Goal: Manage account settings

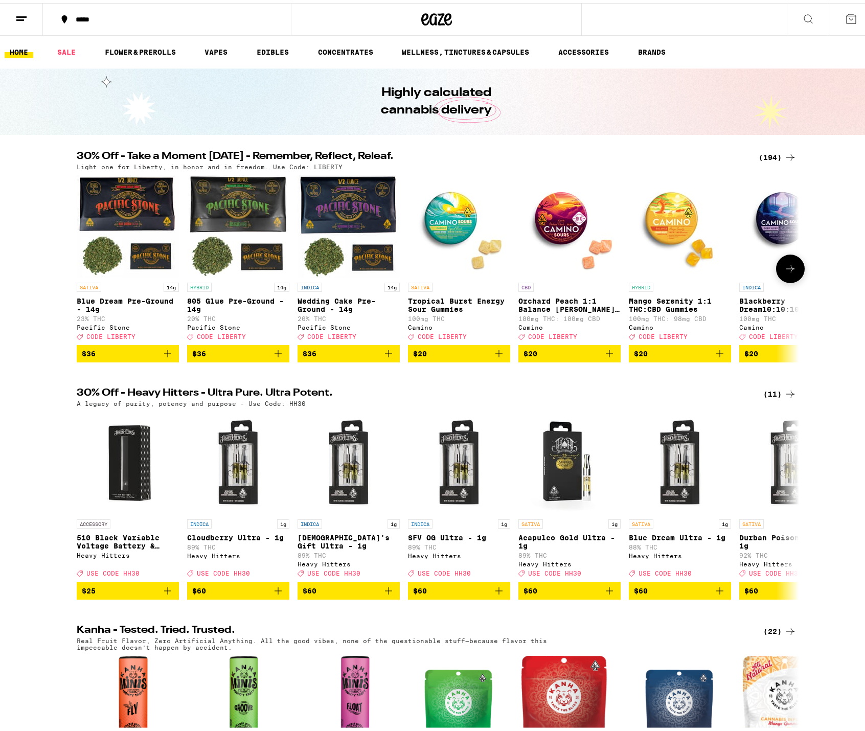
click at [785, 268] on icon at bounding box center [790, 266] width 12 height 12
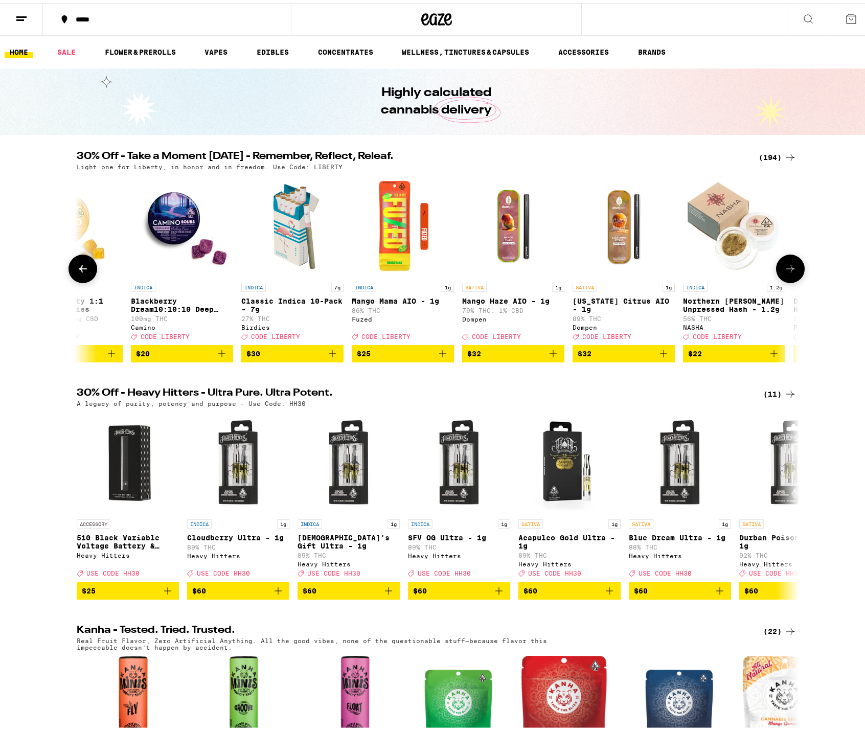
click at [785, 268] on icon at bounding box center [790, 266] width 12 height 12
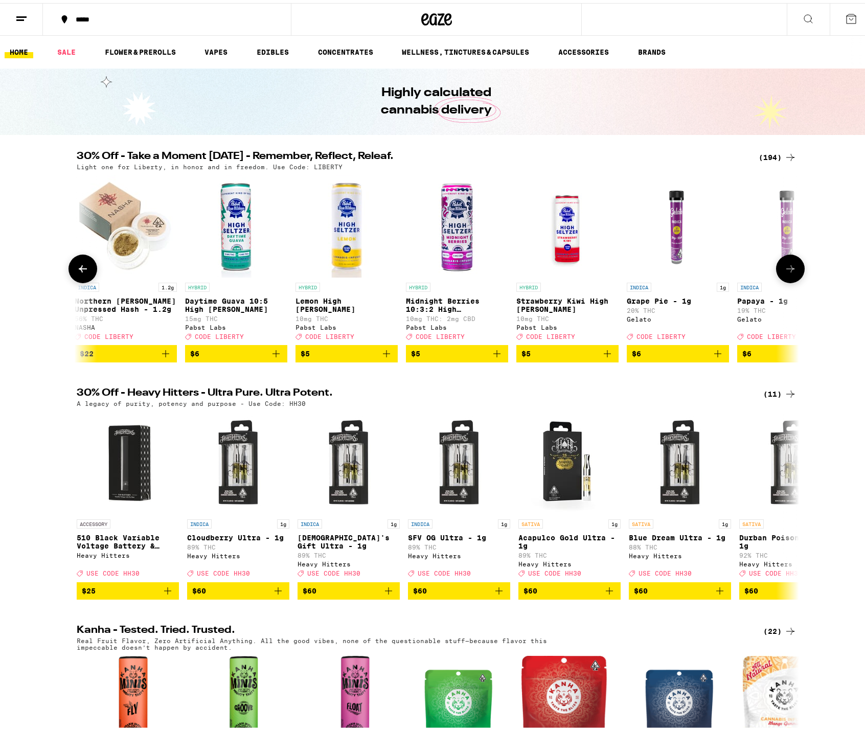
click at [785, 268] on icon at bounding box center [790, 266] width 12 height 12
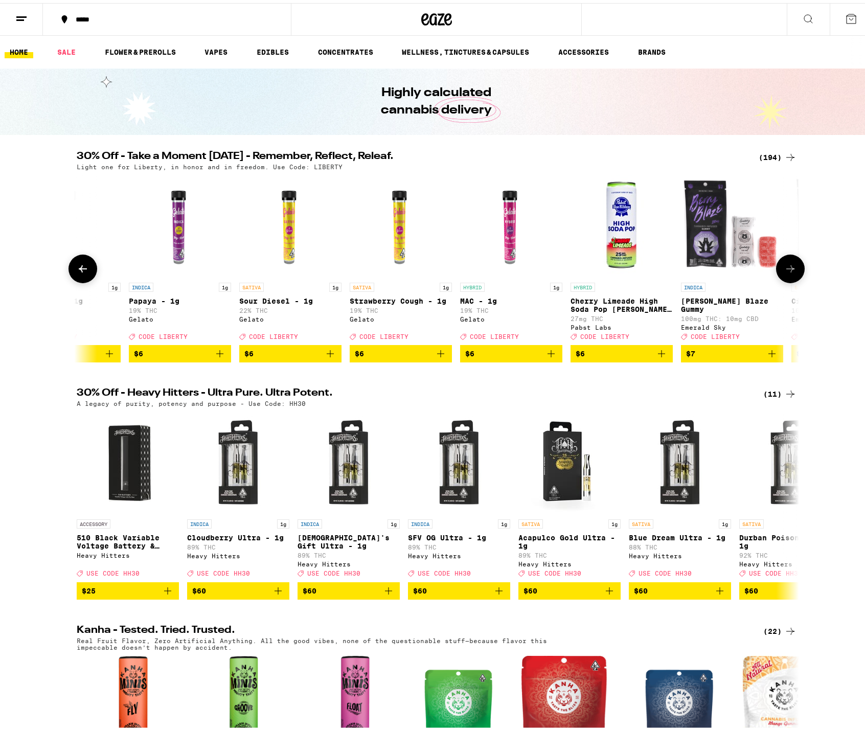
click at [785, 268] on icon at bounding box center [790, 266] width 12 height 12
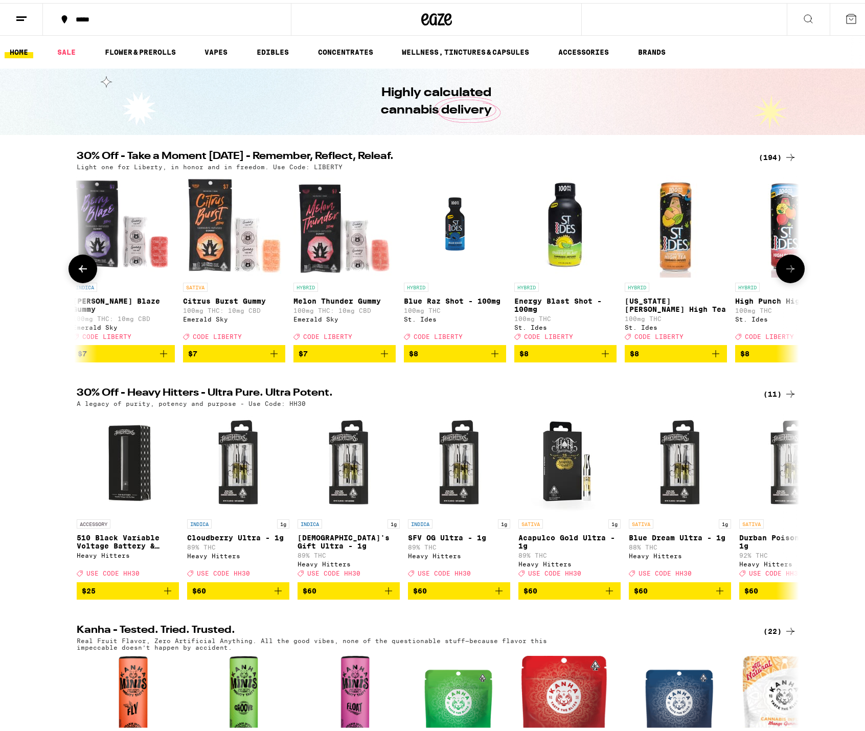
click at [785, 268] on icon at bounding box center [790, 266] width 12 height 12
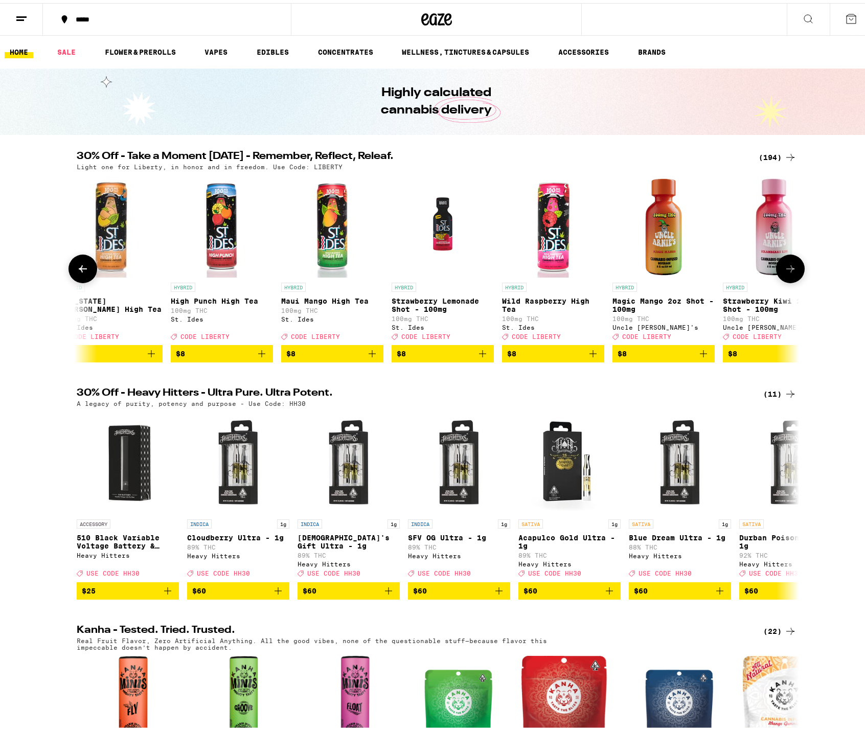
scroll to position [0, 3042]
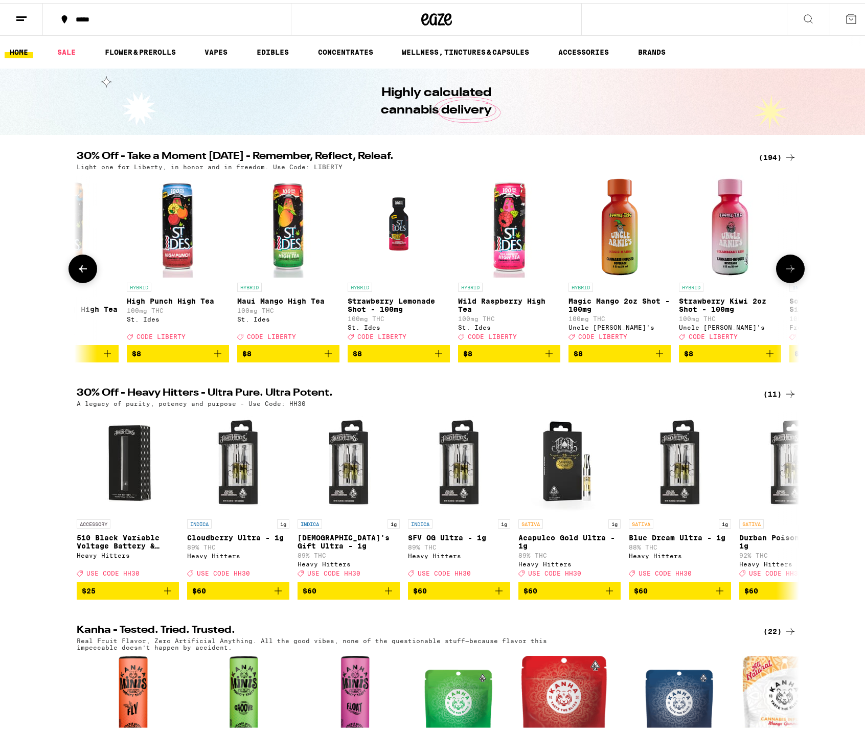
click at [785, 268] on icon at bounding box center [790, 266] width 12 height 12
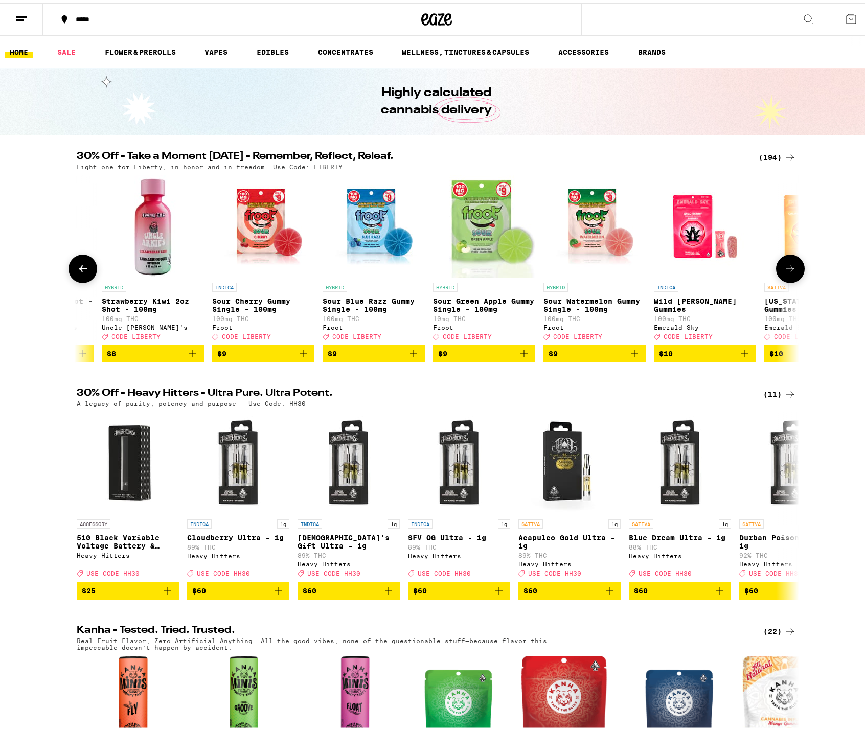
scroll to position [0, 3651]
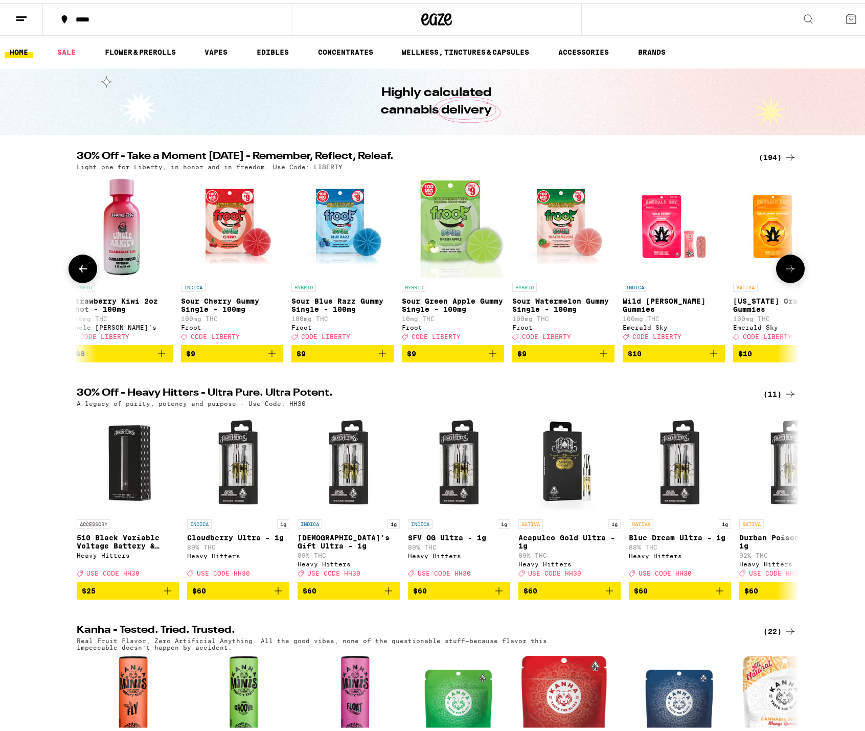
click at [785, 268] on icon at bounding box center [790, 266] width 12 height 12
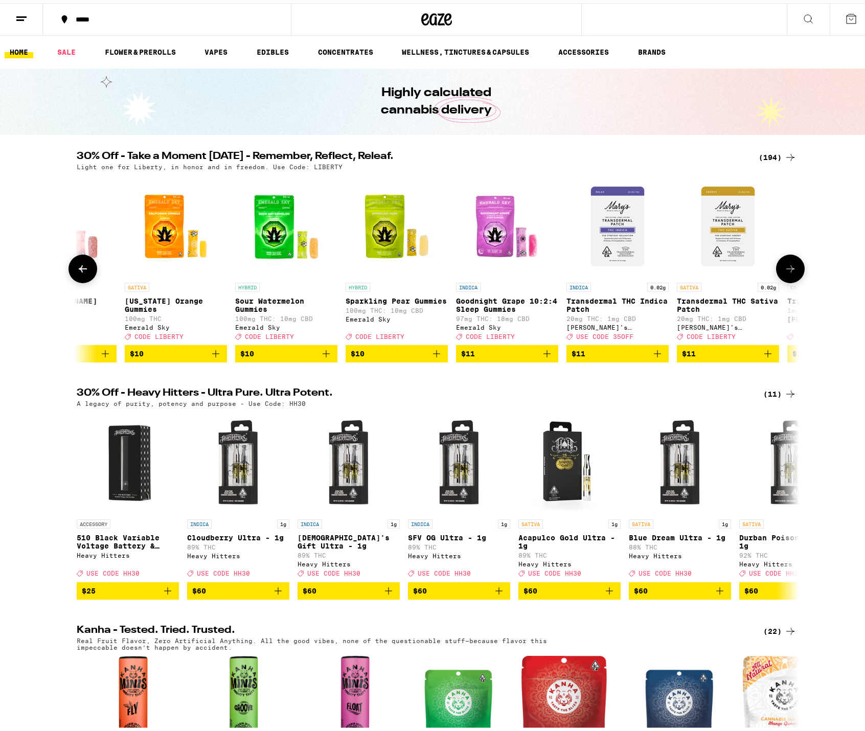
click at [785, 268] on icon at bounding box center [790, 266] width 12 height 12
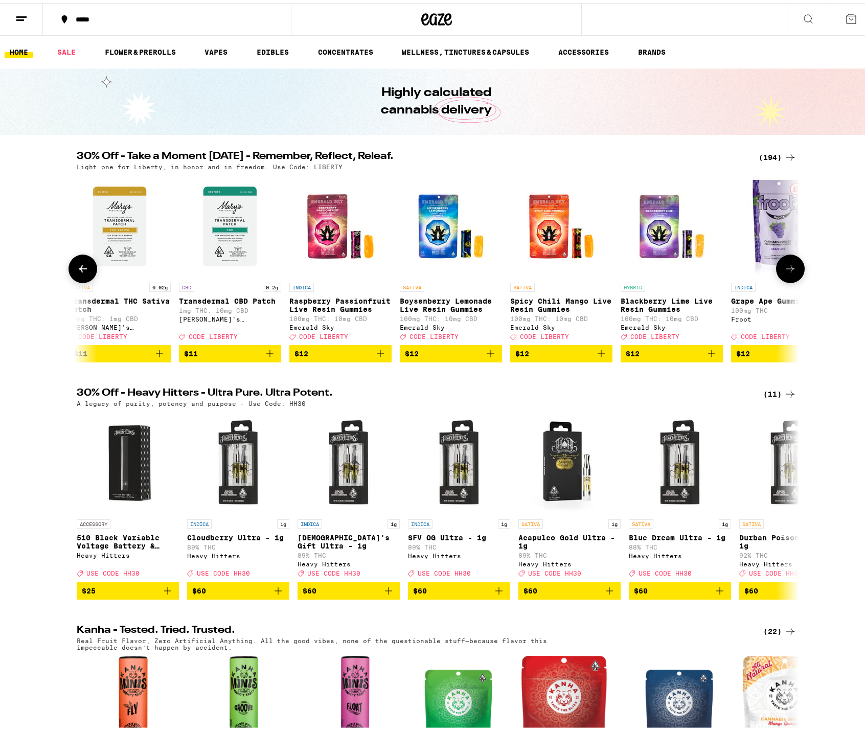
click at [785, 268] on icon at bounding box center [790, 266] width 12 height 12
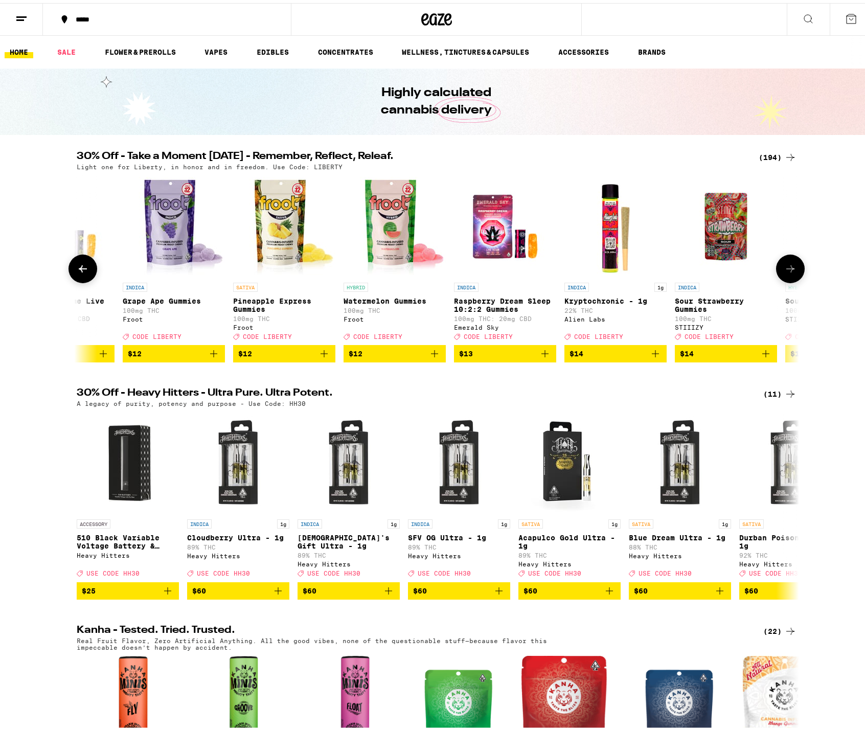
click at [785, 268] on icon at bounding box center [790, 266] width 12 height 12
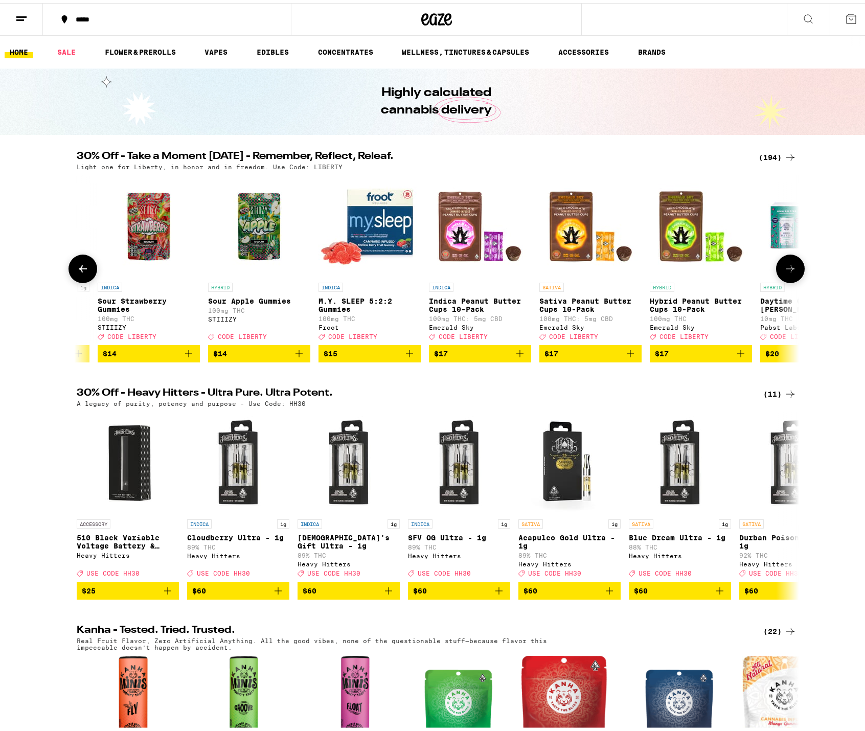
scroll to position [0, 6084]
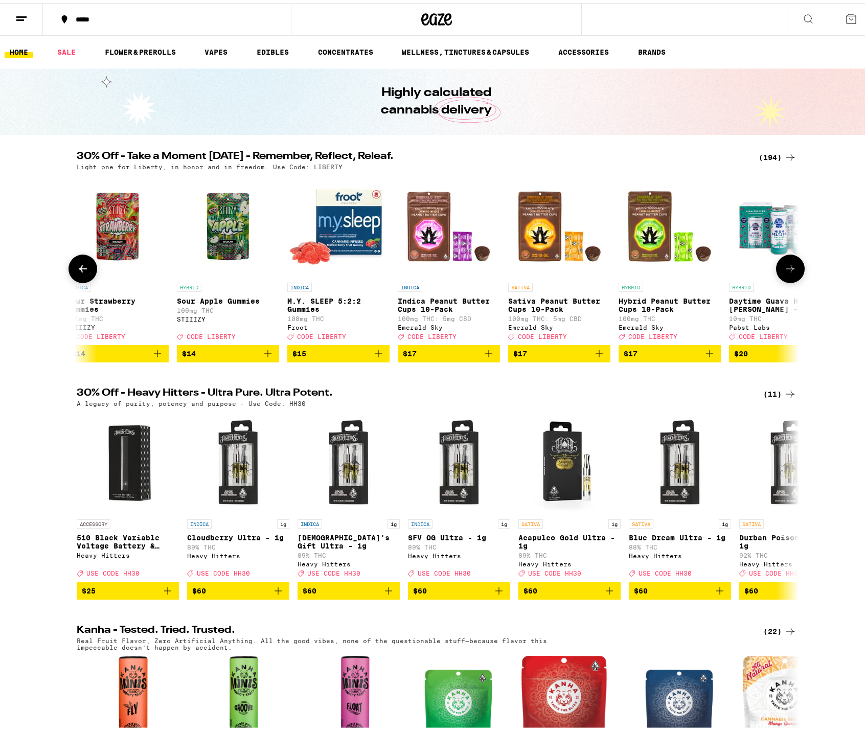
click at [785, 268] on icon at bounding box center [790, 266] width 12 height 12
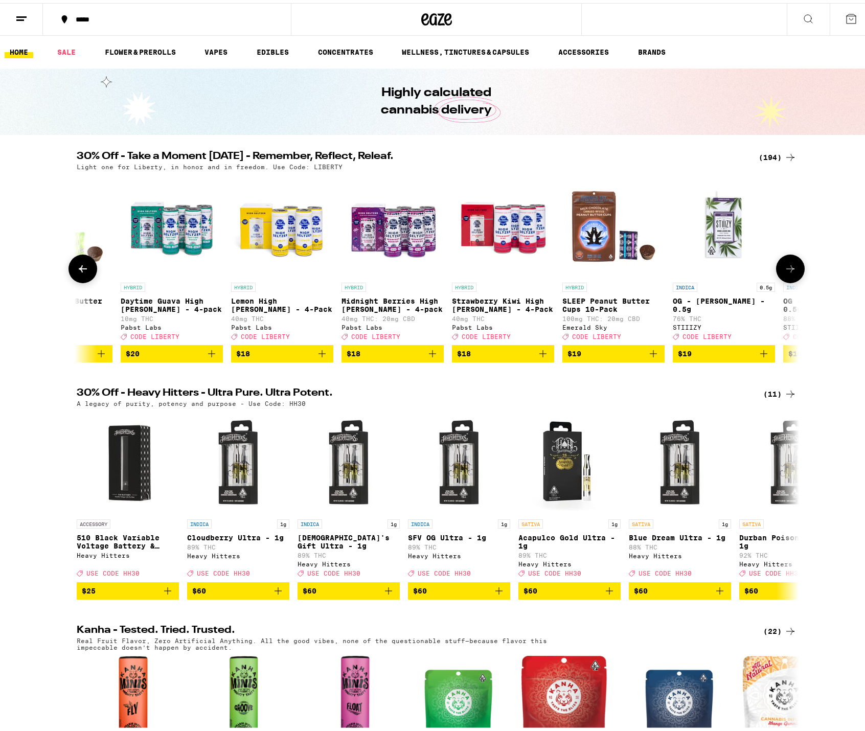
click at [785, 268] on icon at bounding box center [790, 266] width 12 height 12
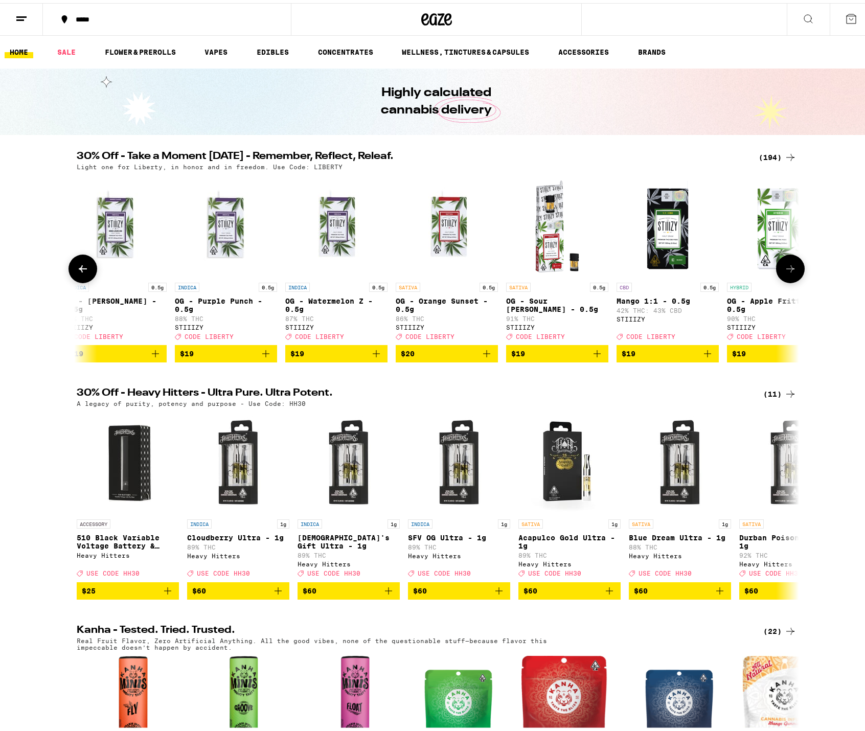
click at [785, 268] on icon at bounding box center [790, 266] width 12 height 12
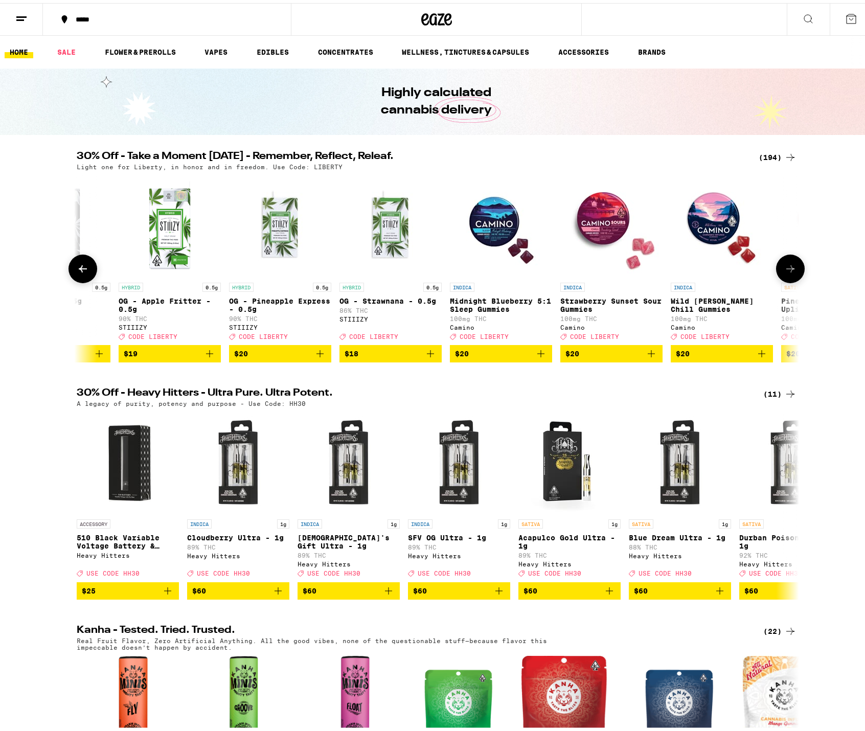
click at [785, 268] on icon at bounding box center [790, 266] width 12 height 12
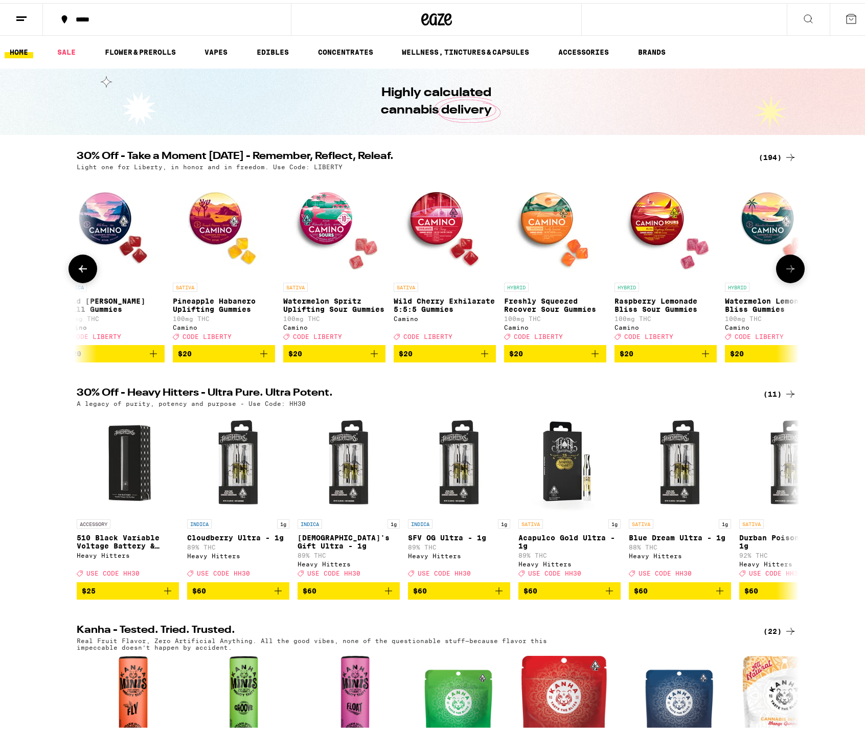
click at [785, 268] on icon at bounding box center [790, 266] width 12 height 12
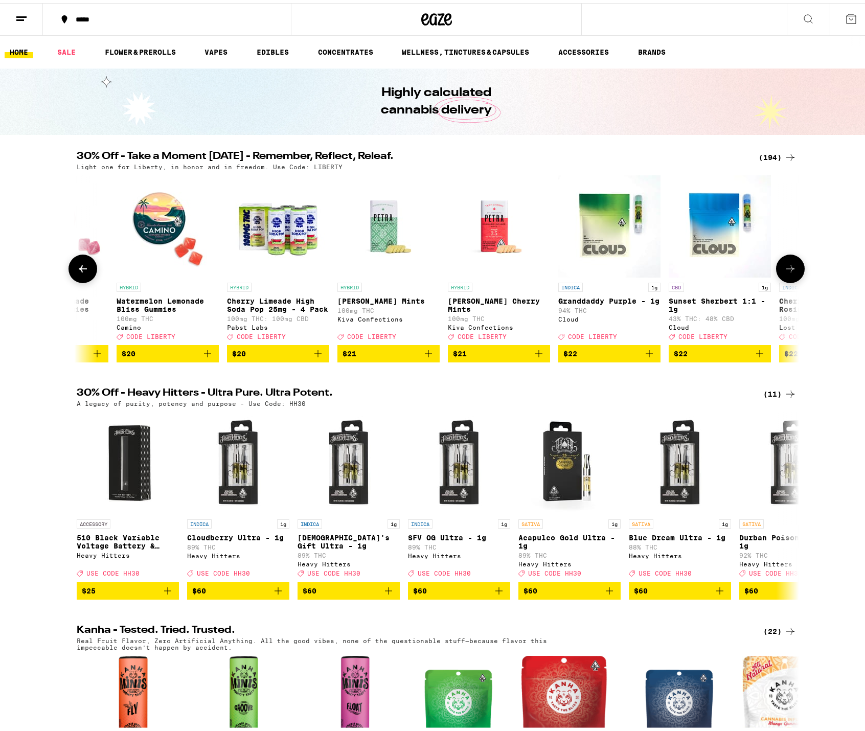
click at [785, 268] on icon at bounding box center [790, 266] width 12 height 12
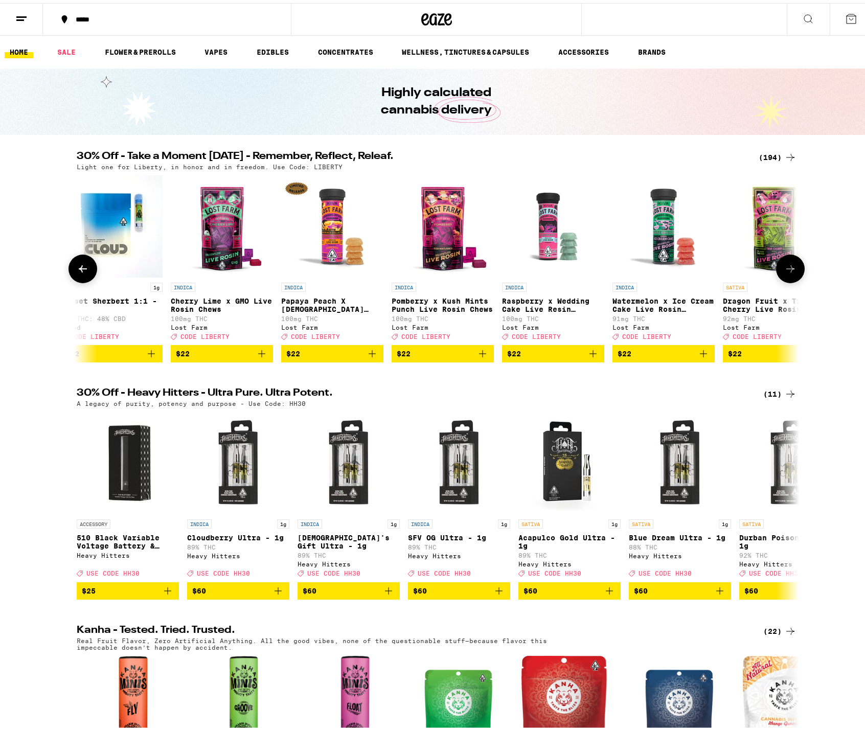
click at [785, 268] on icon at bounding box center [790, 266] width 12 height 12
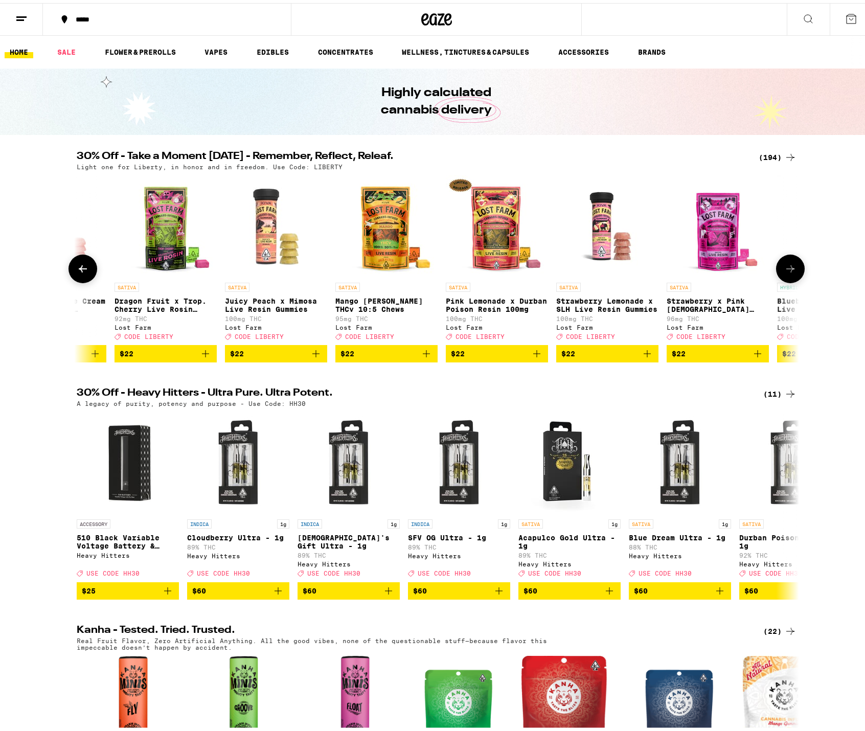
click at [785, 268] on icon at bounding box center [790, 266] width 12 height 12
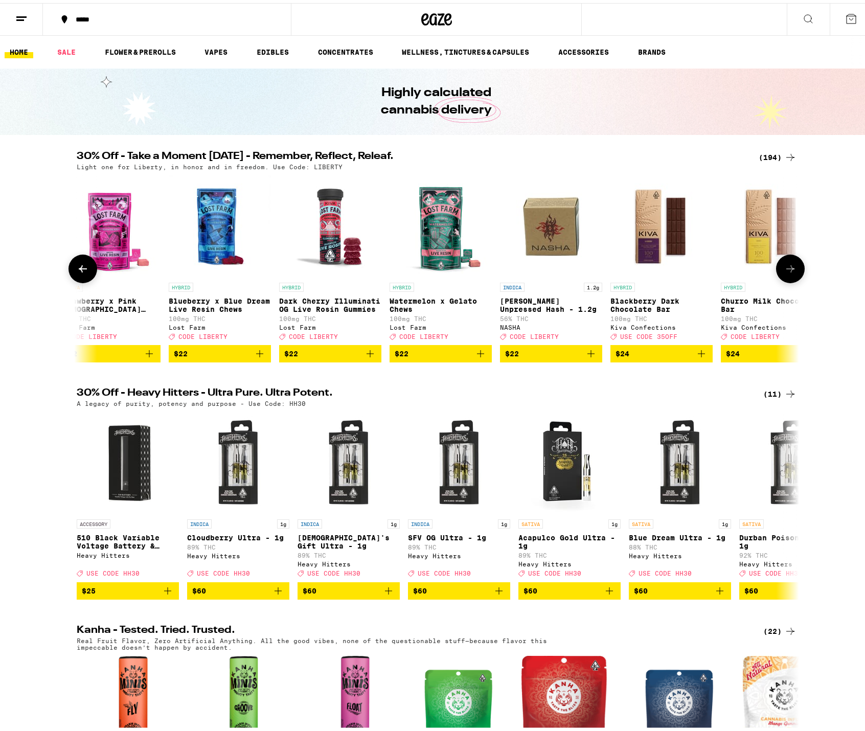
click at [785, 268] on icon at bounding box center [790, 266] width 12 height 12
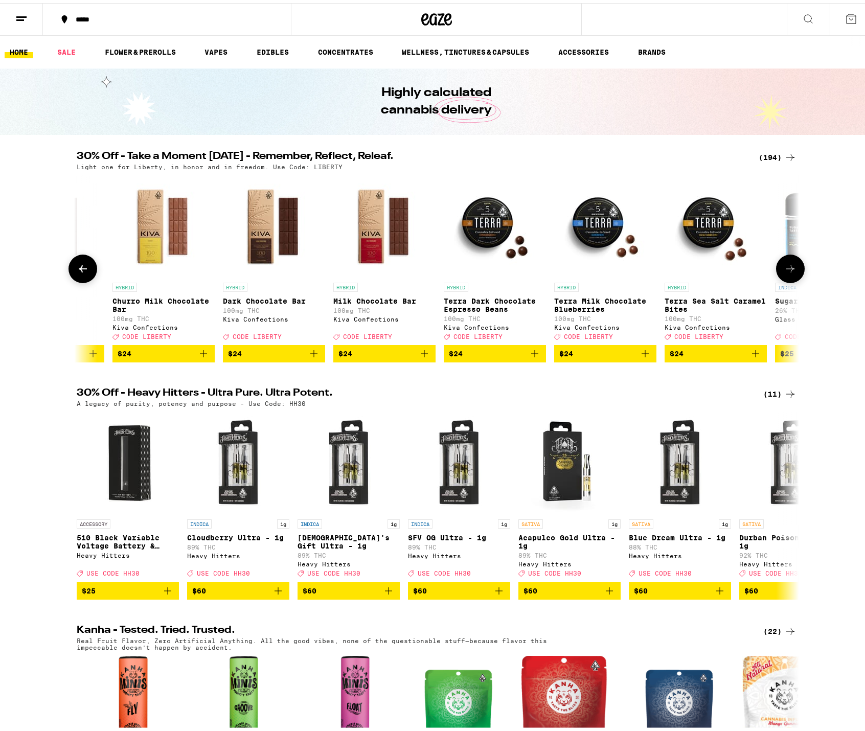
click at [785, 268] on icon at bounding box center [790, 266] width 12 height 12
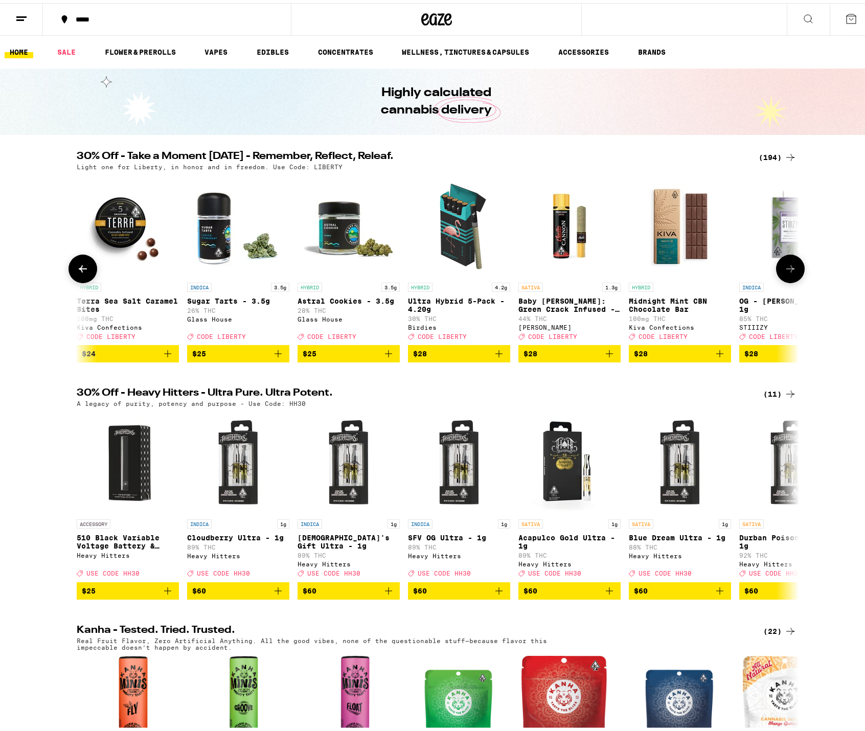
scroll to position [0, 12169]
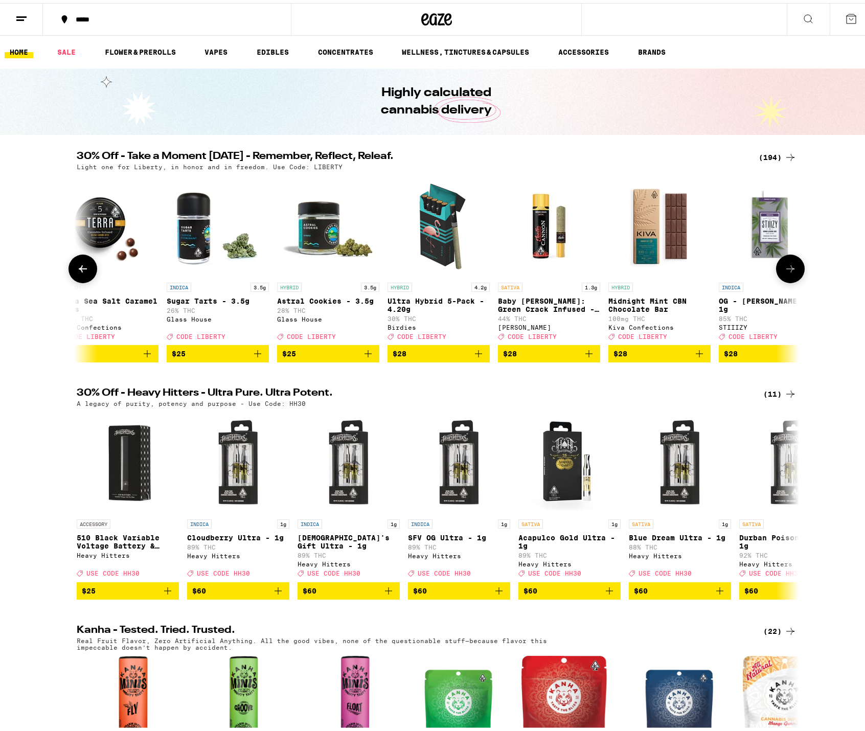
click at [785, 268] on icon at bounding box center [790, 266] width 12 height 12
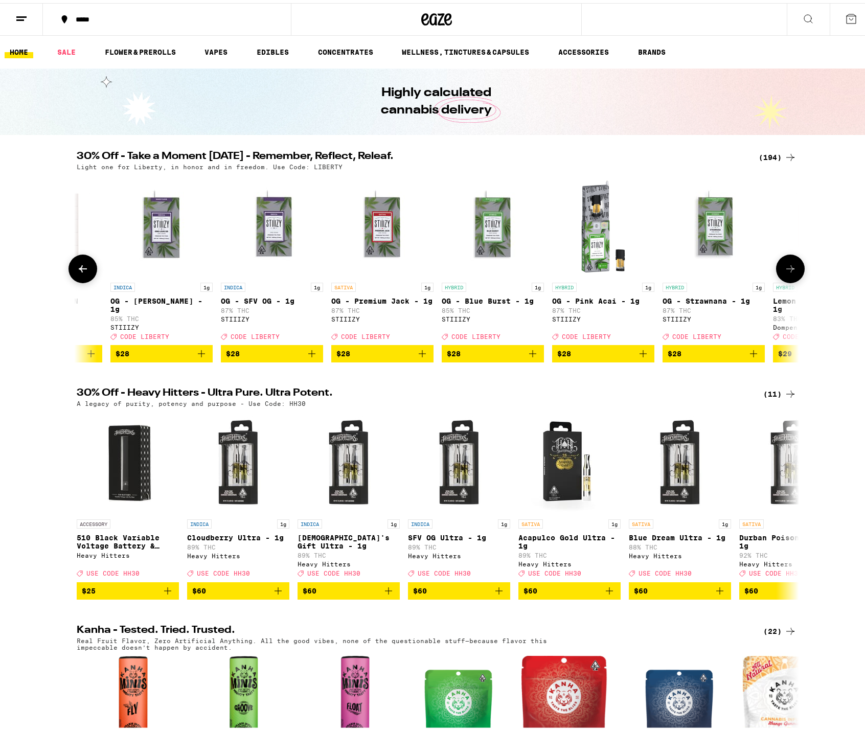
click at [786, 267] on icon at bounding box center [790, 266] width 12 height 12
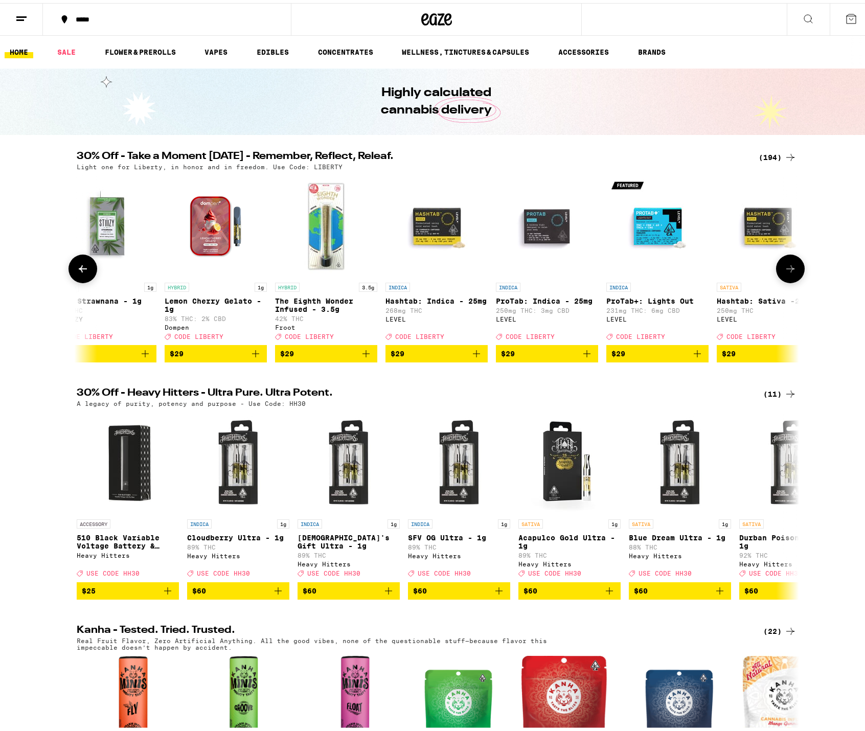
click at [786, 267] on icon at bounding box center [790, 266] width 12 height 12
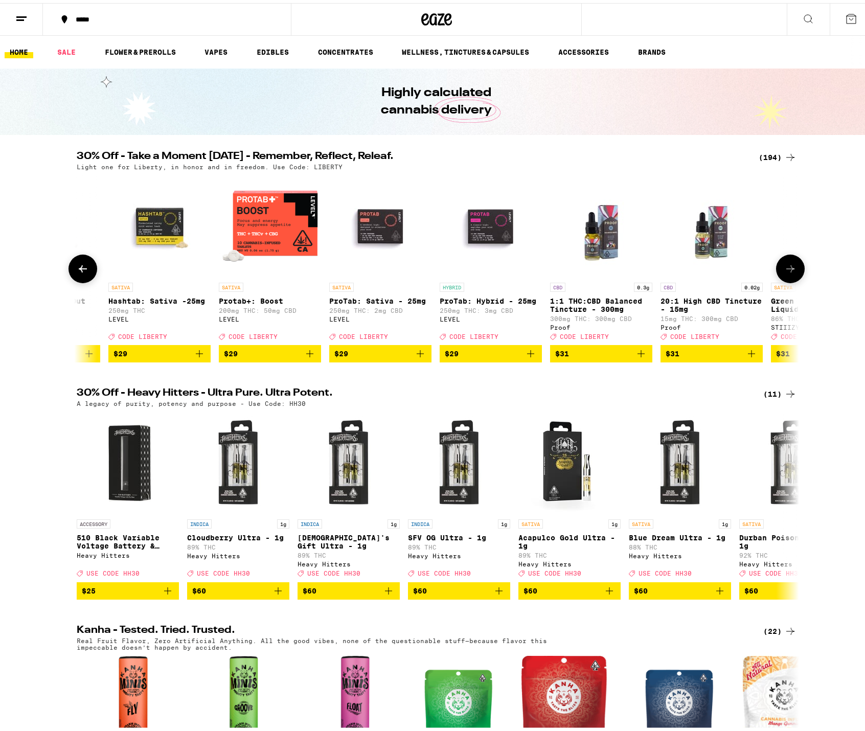
click at [786, 267] on icon at bounding box center [790, 266] width 12 height 12
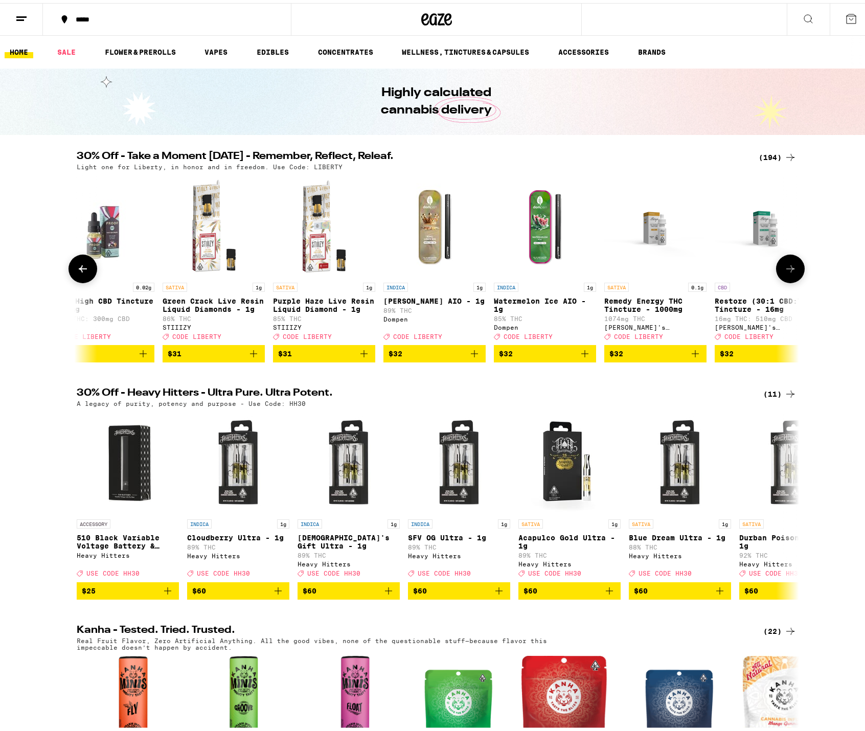
click at [786, 267] on icon at bounding box center [790, 266] width 12 height 12
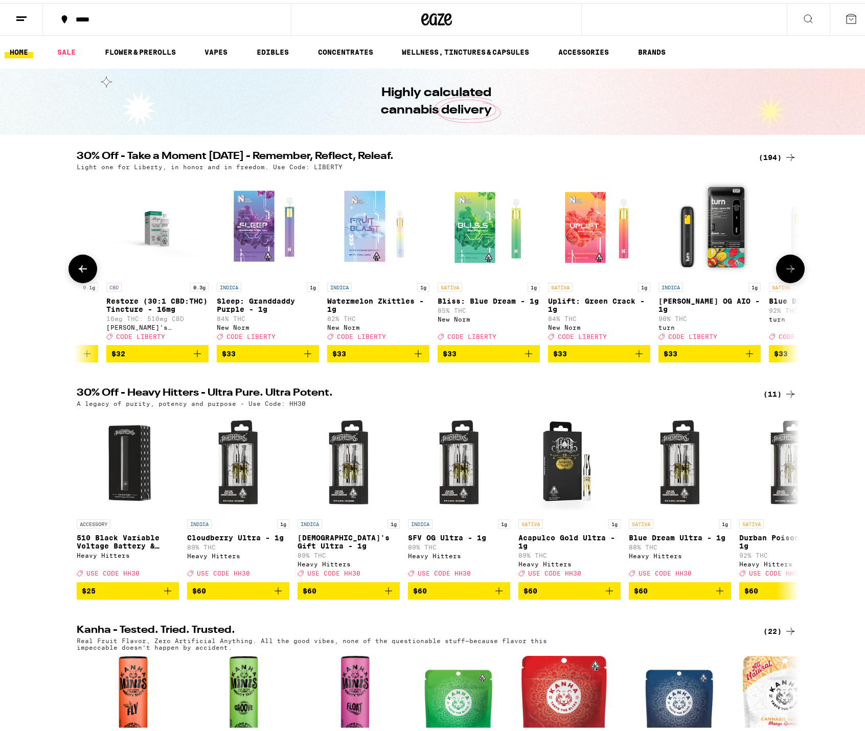
click at [786, 267] on icon at bounding box center [790, 266] width 12 height 12
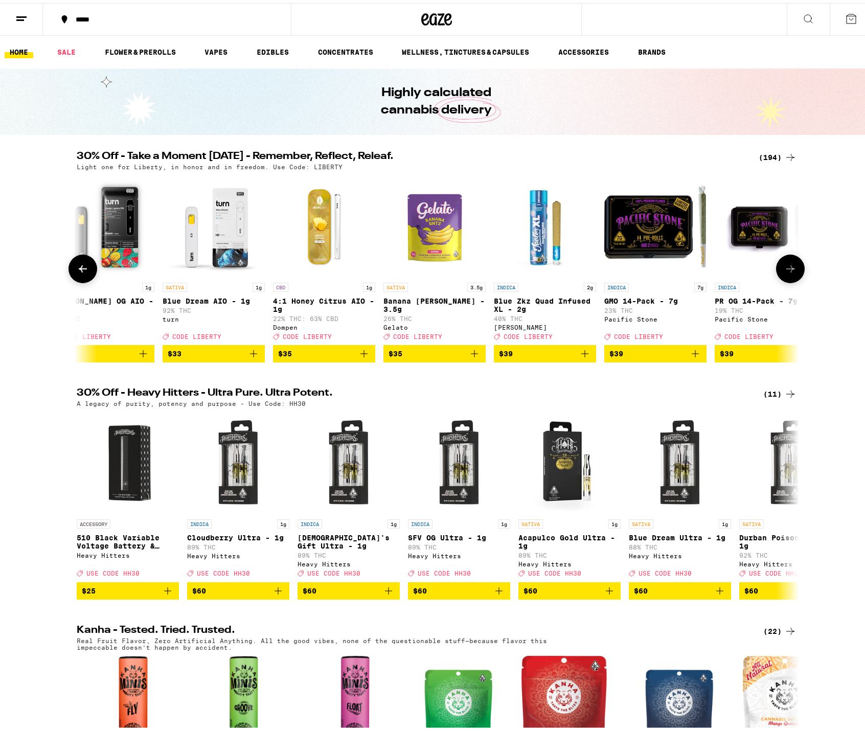
scroll to position [0, 15820]
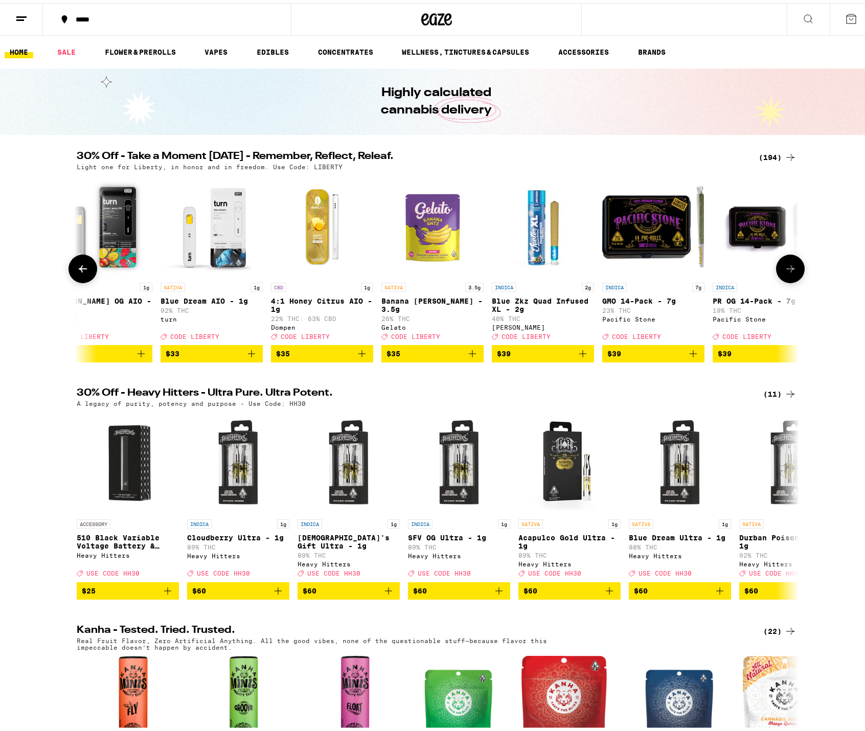
click at [799, 266] on button at bounding box center [790, 266] width 29 height 29
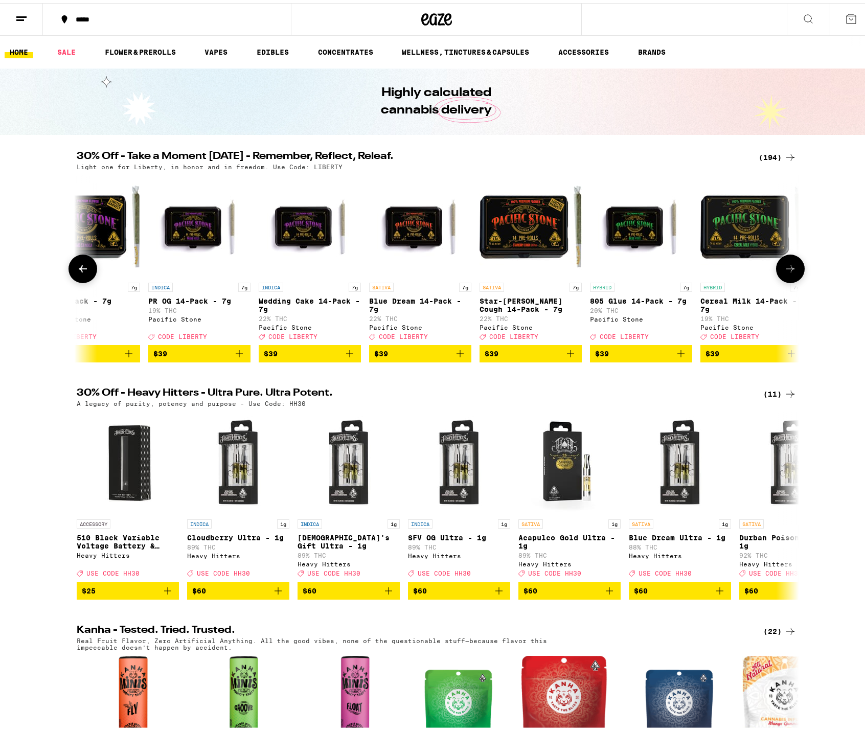
scroll to position [0, 16428]
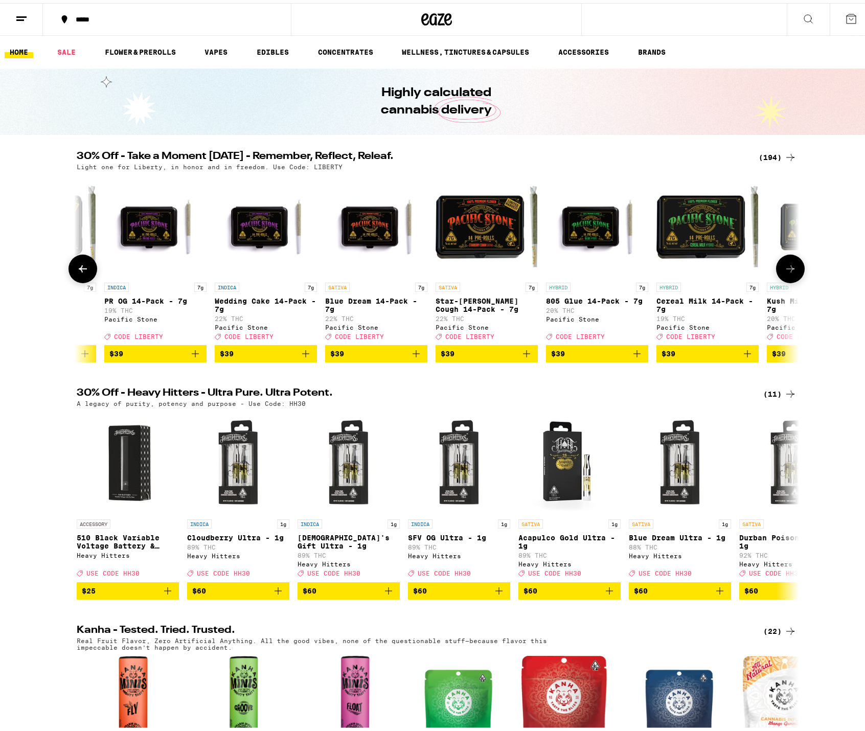
click at [798, 268] on button at bounding box center [790, 266] width 29 height 29
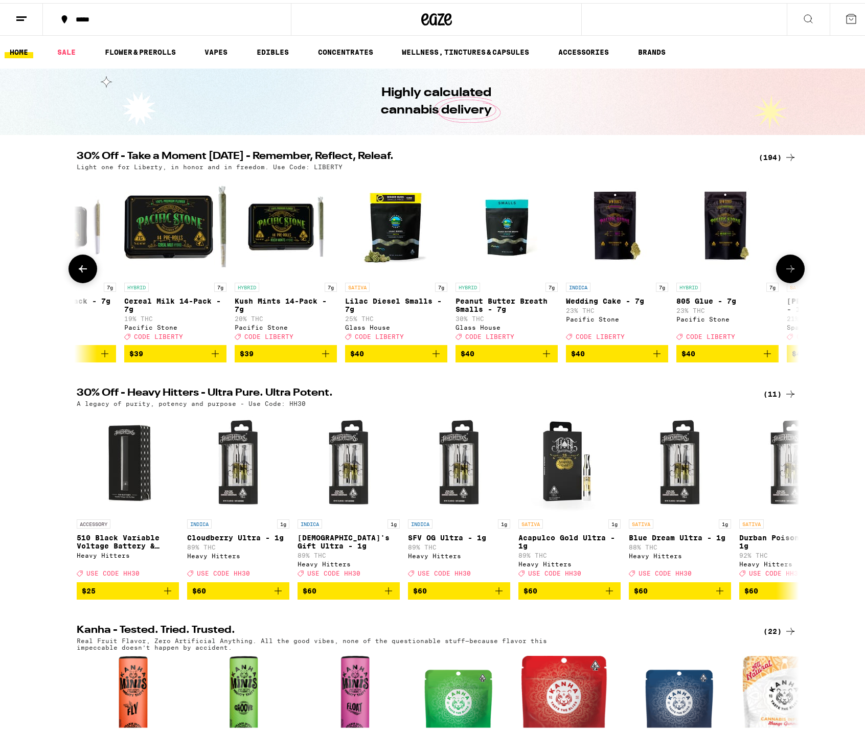
scroll to position [0, 17037]
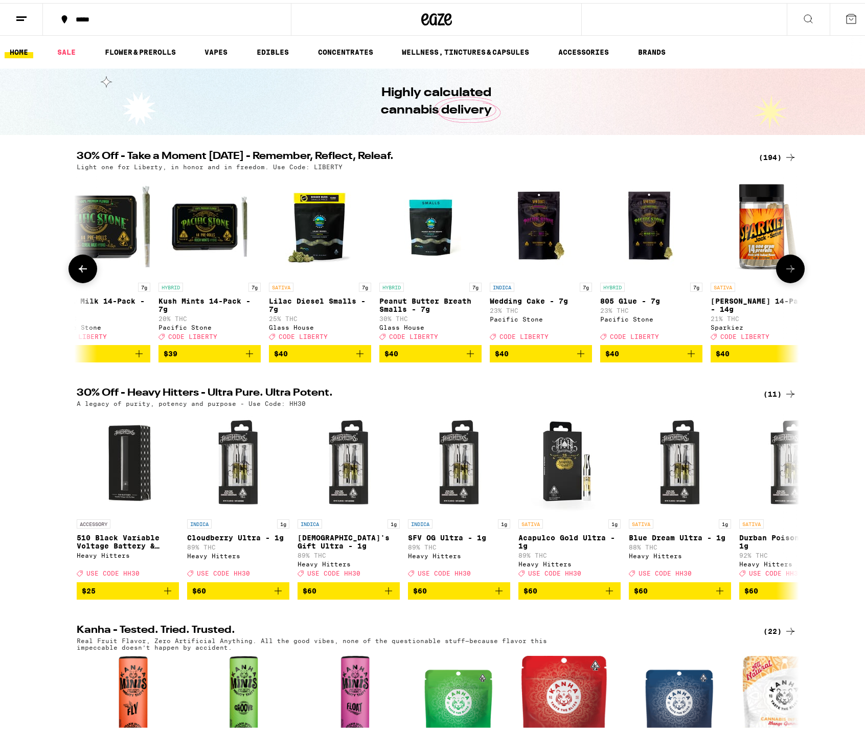
click at [798, 268] on button at bounding box center [790, 266] width 29 height 29
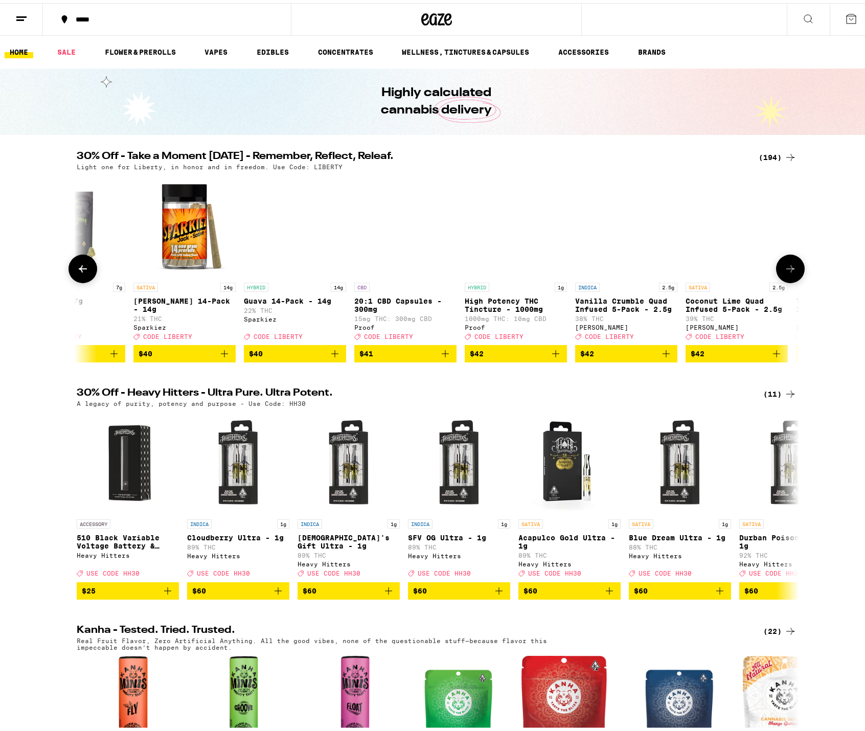
scroll to position [0, 17645]
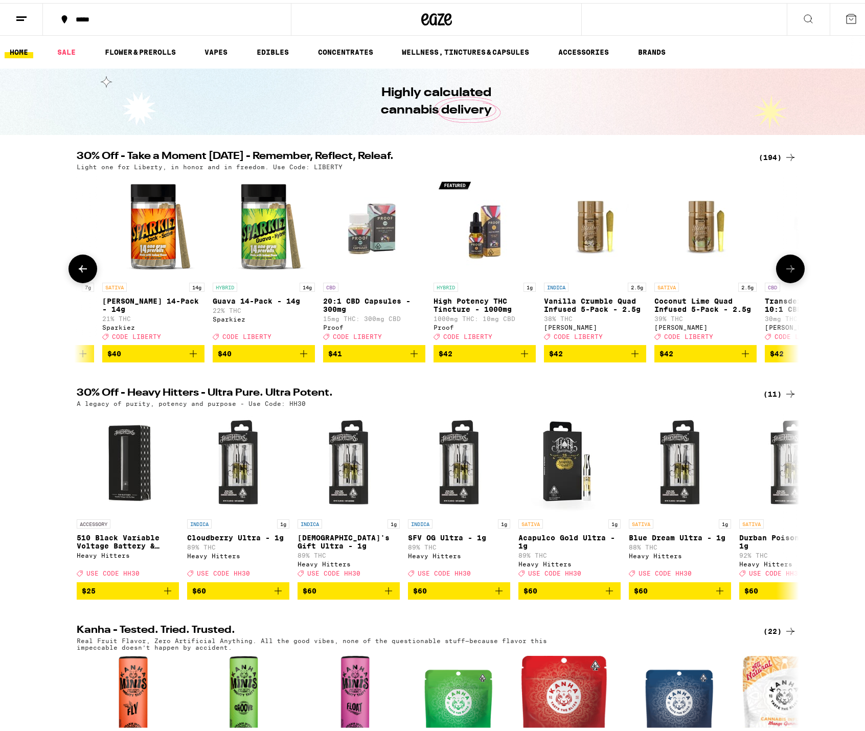
click at [798, 268] on button at bounding box center [790, 266] width 29 height 29
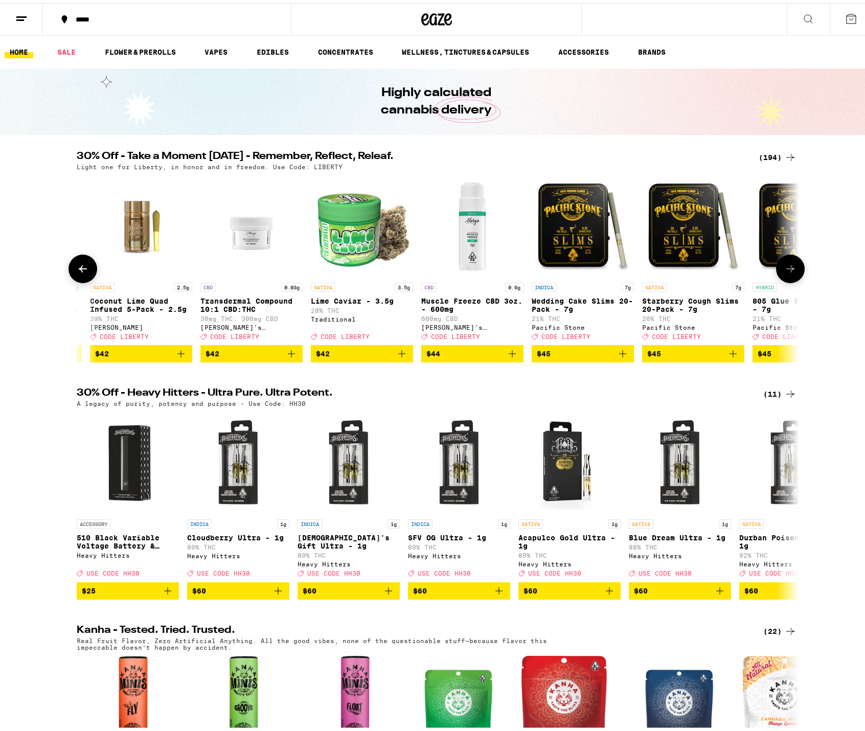
scroll to position [0, 18253]
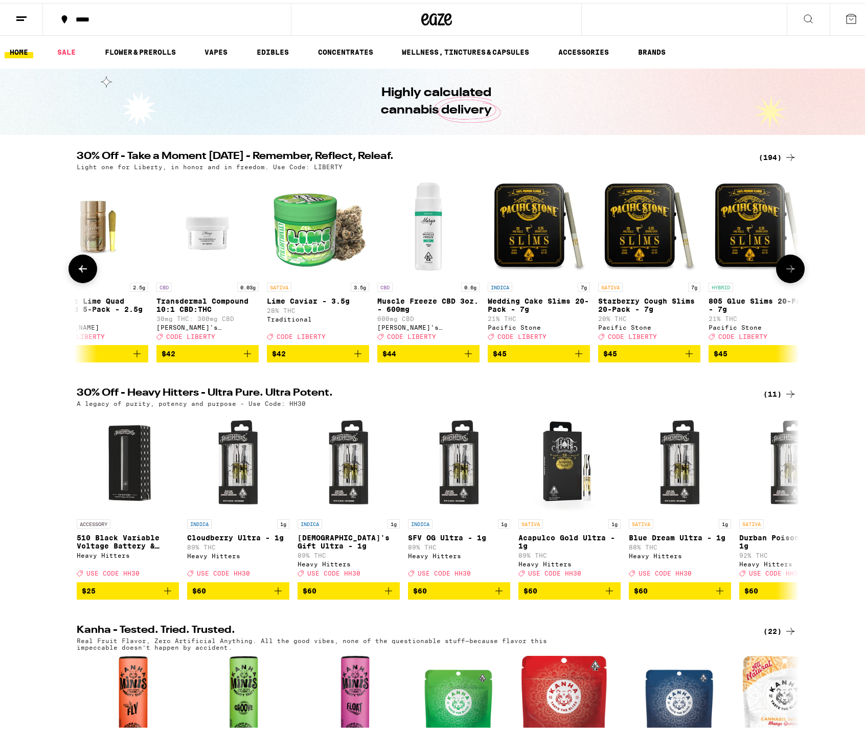
click at [798, 268] on button at bounding box center [790, 266] width 29 height 29
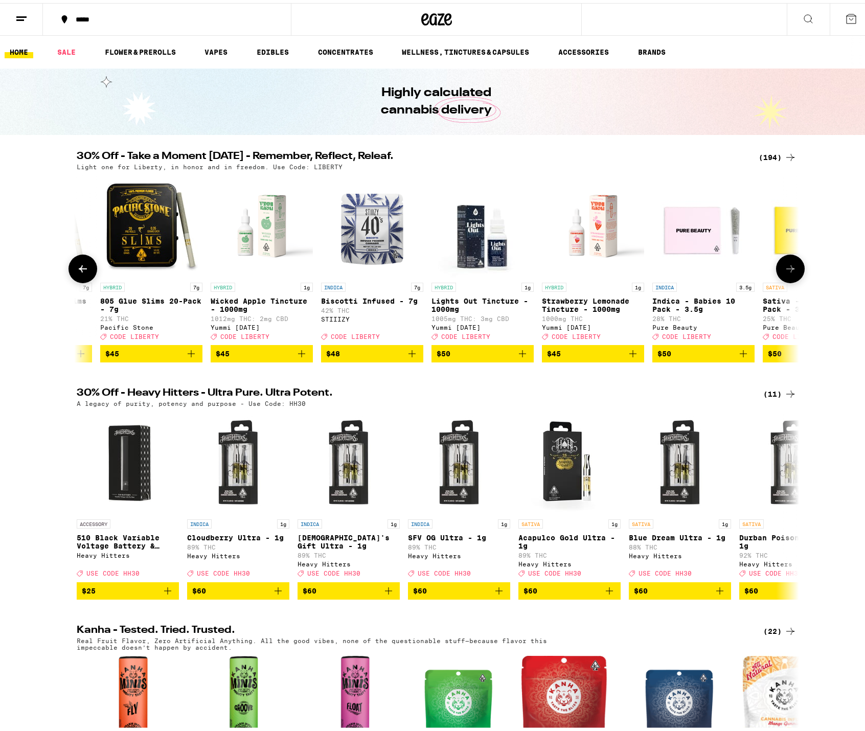
click at [798, 268] on button at bounding box center [790, 266] width 29 height 29
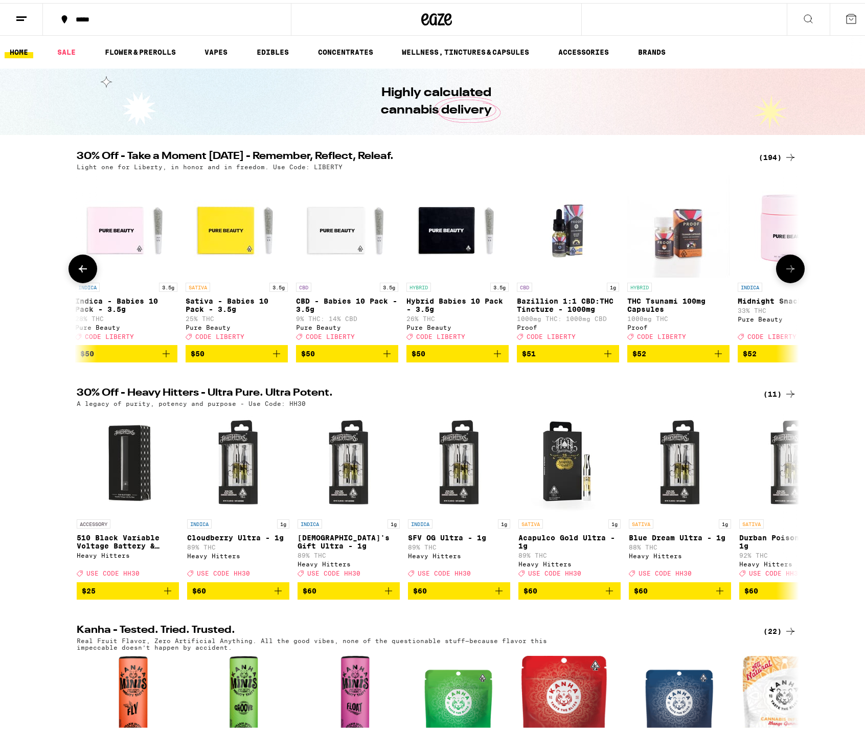
scroll to position [0, 19470]
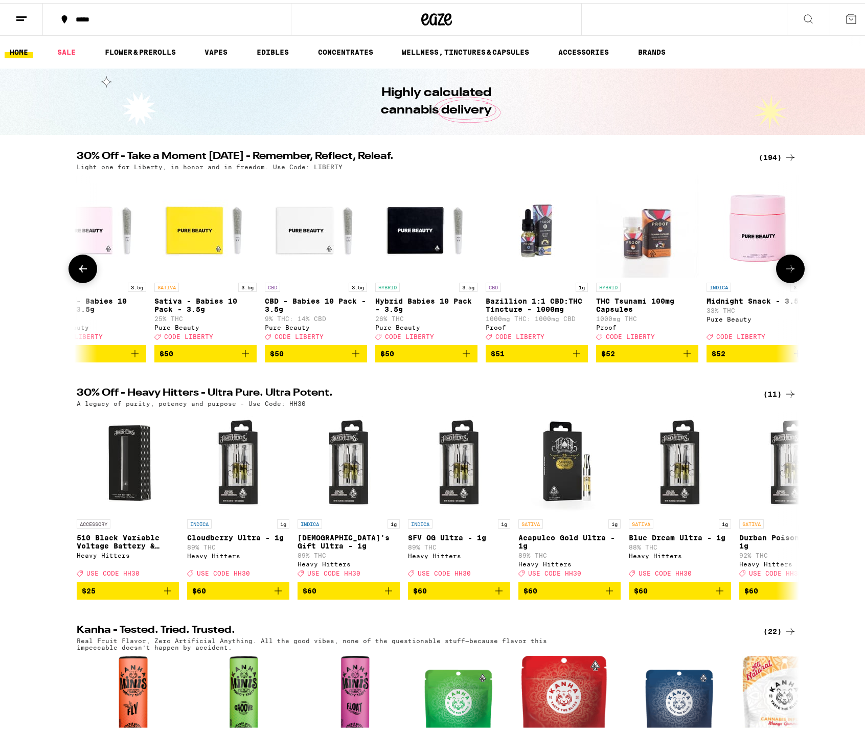
click at [796, 269] on button at bounding box center [790, 266] width 29 height 29
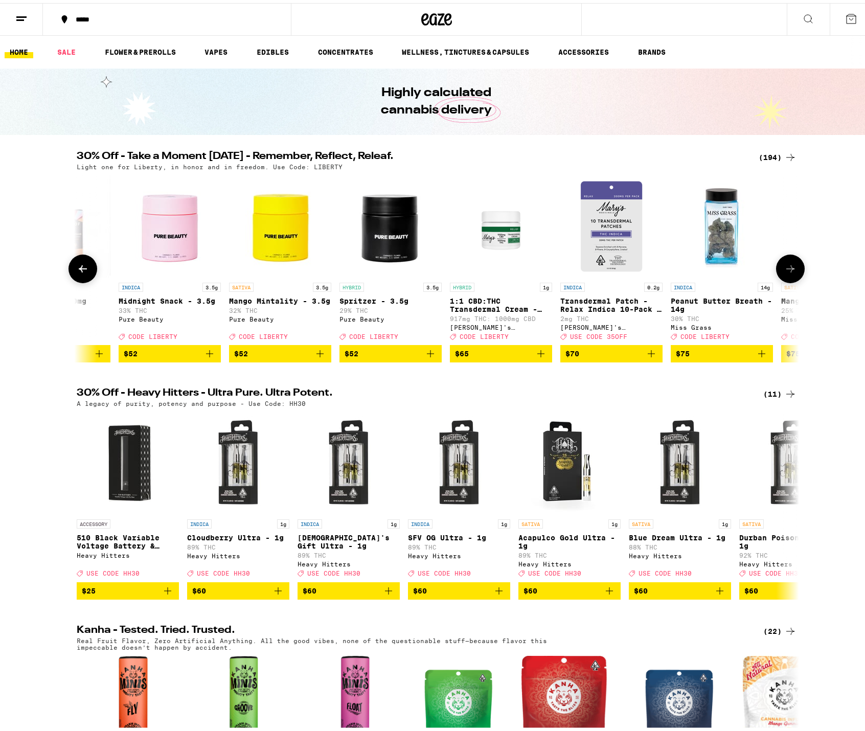
scroll to position [0, 20079]
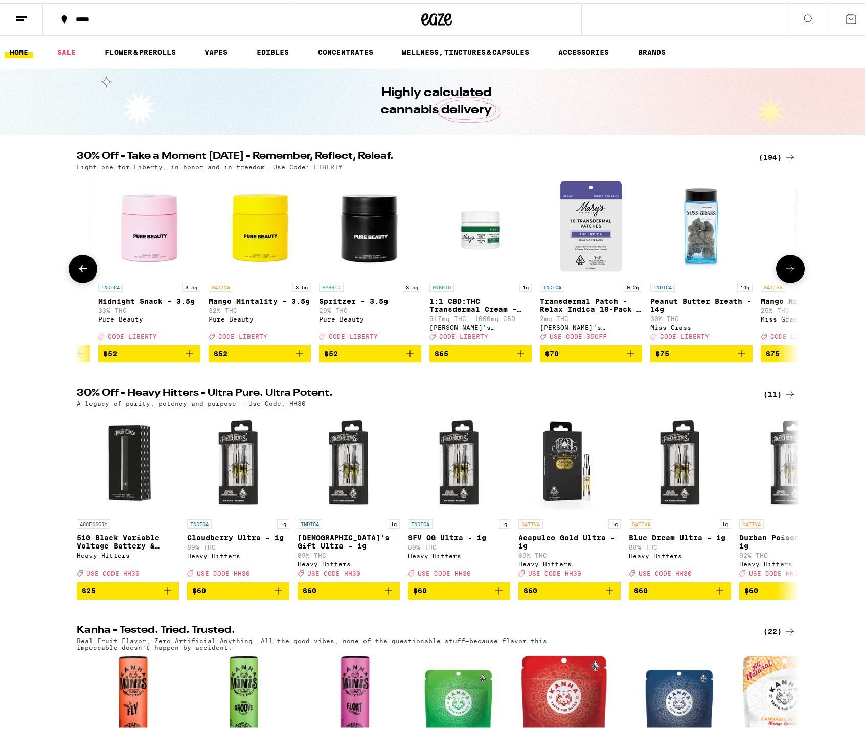
click at [796, 269] on button at bounding box center [790, 266] width 29 height 29
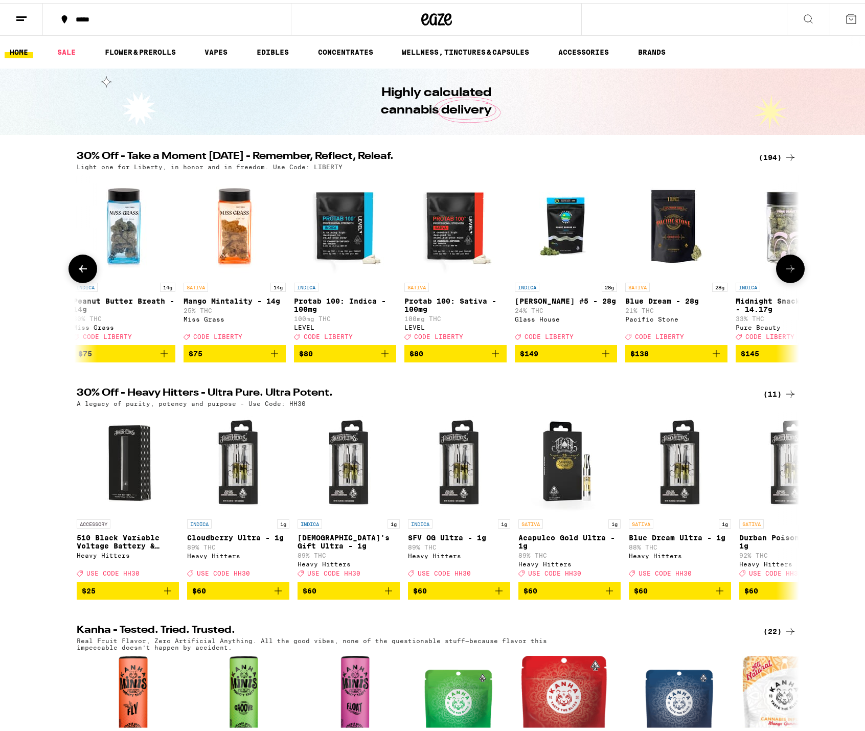
scroll to position [0, 20687]
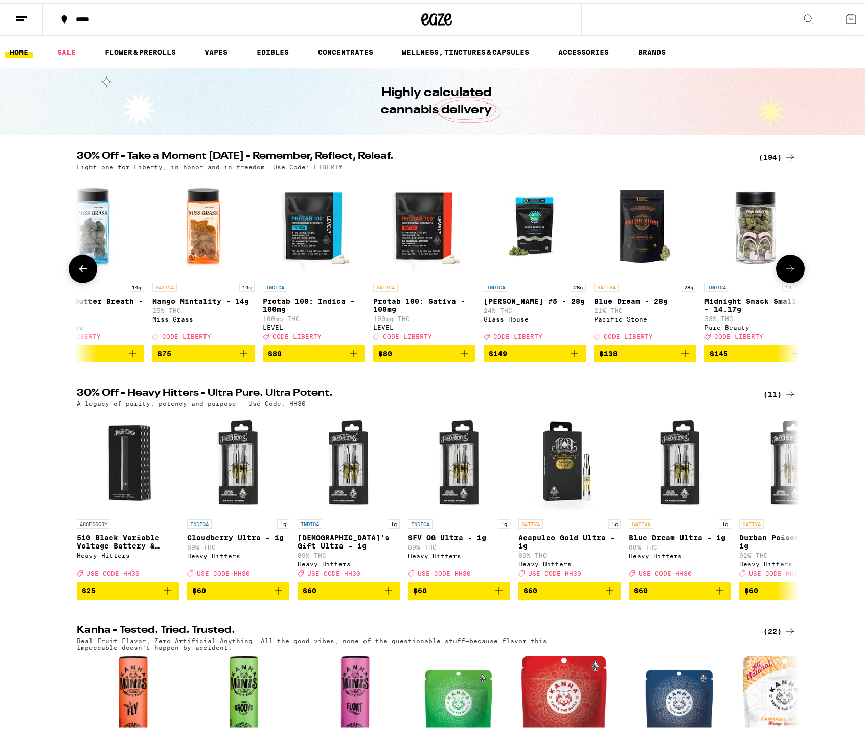
click at [793, 275] on button at bounding box center [790, 266] width 29 height 29
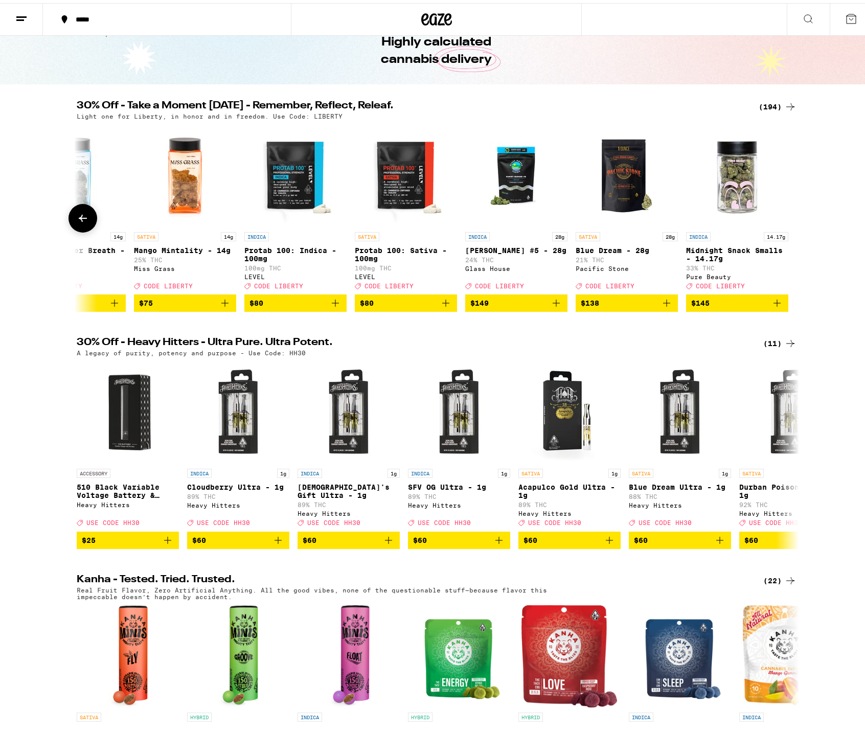
scroll to position [153, 0]
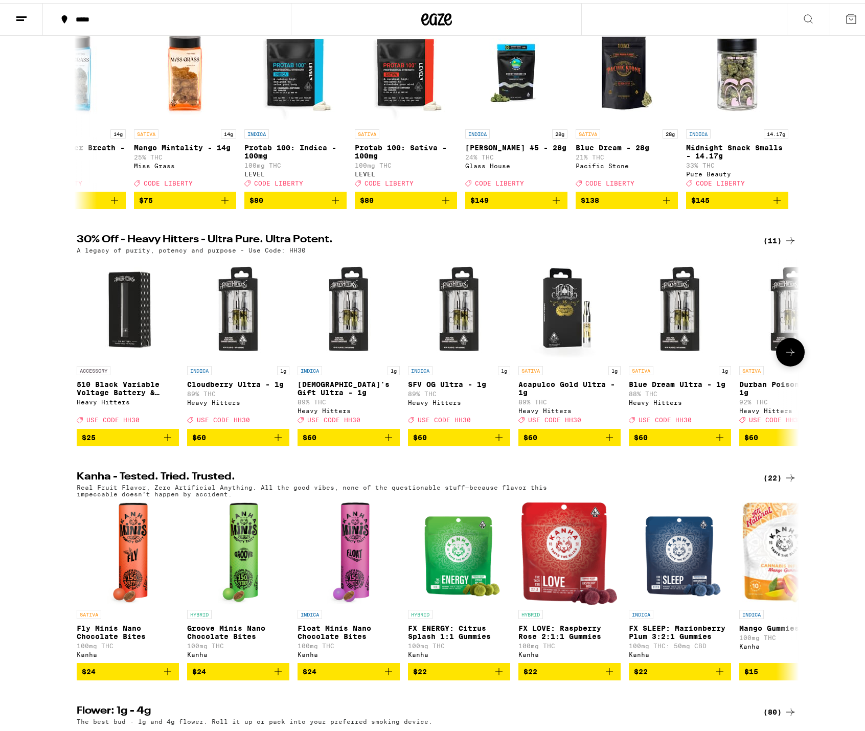
click at [786, 356] on button at bounding box center [790, 349] width 29 height 29
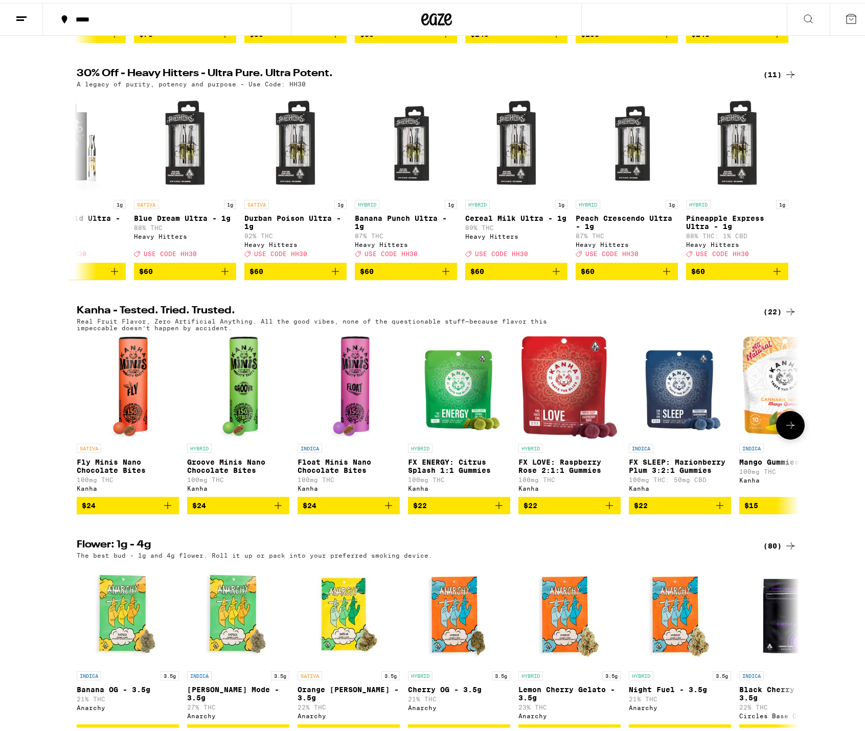
scroll to position [256, 0]
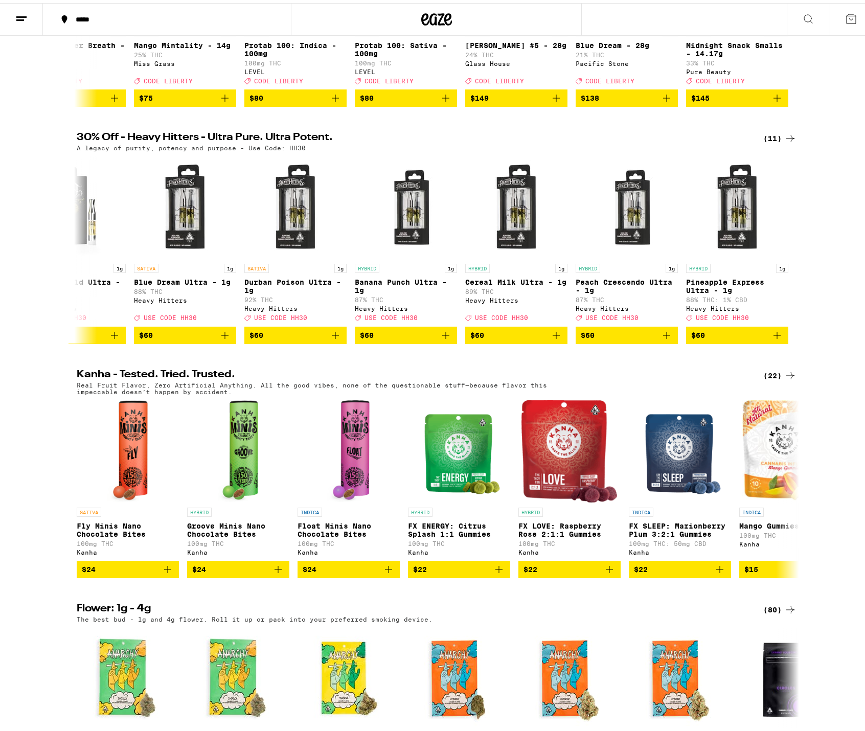
click at [27, 16] on icon at bounding box center [21, 16] width 12 height 12
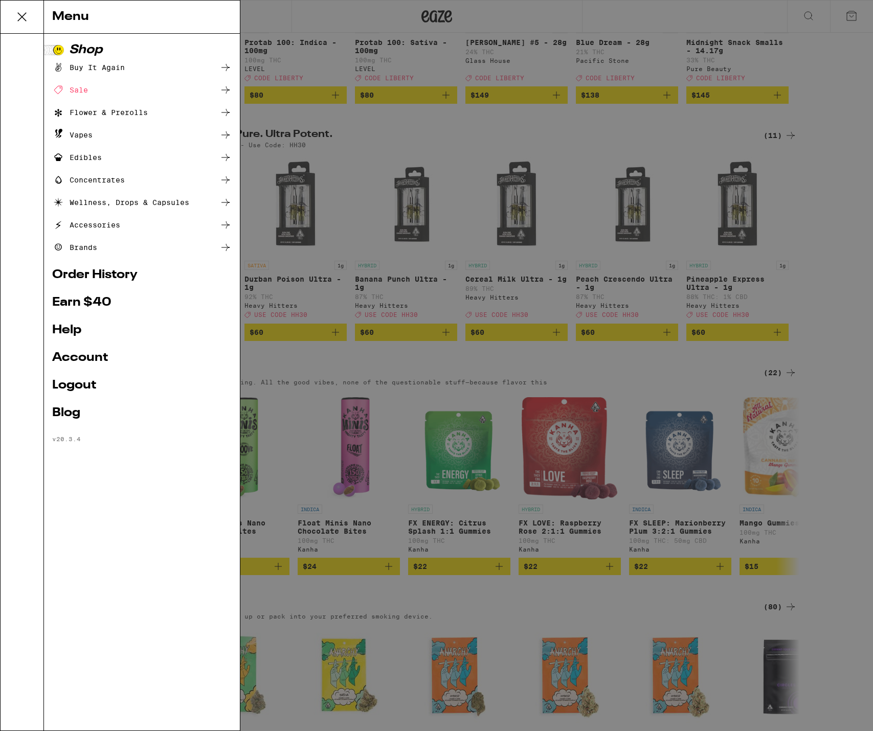
click at [74, 356] on link "Account" at bounding box center [141, 358] width 179 height 12
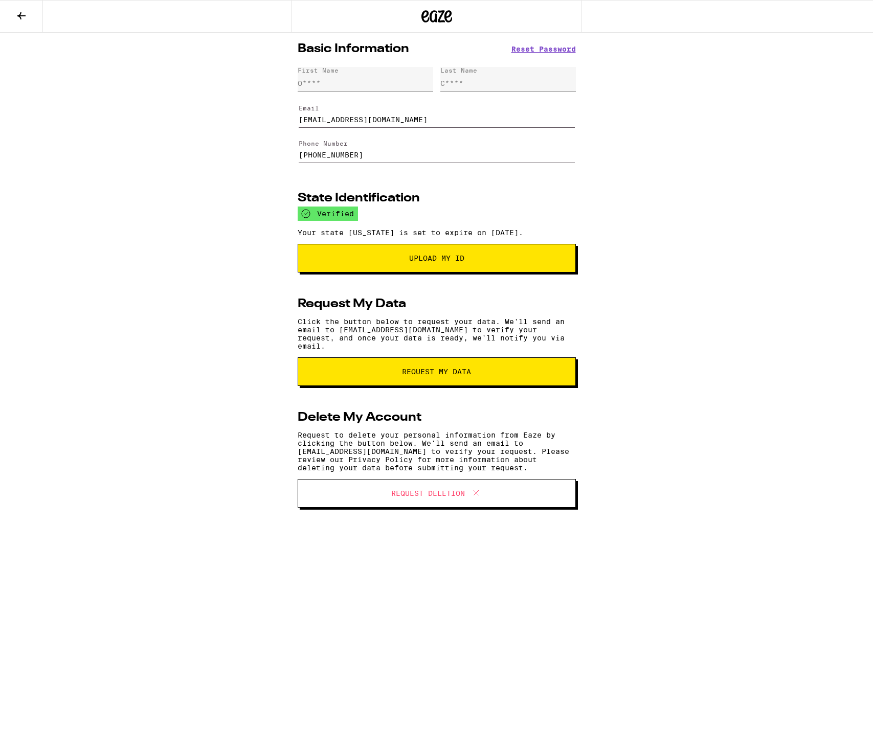
type input "[EMAIL_ADDRESS][DOMAIN_NAME]"
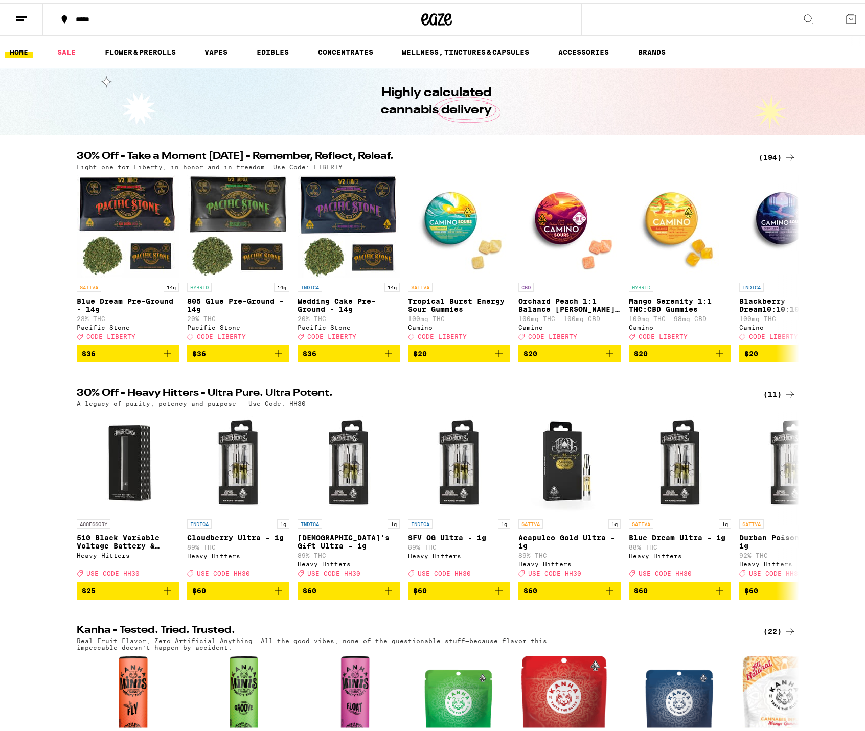
click at [444, 17] on icon at bounding box center [448, 16] width 8 height 12
click at [845, 18] on icon at bounding box center [851, 16] width 12 height 12
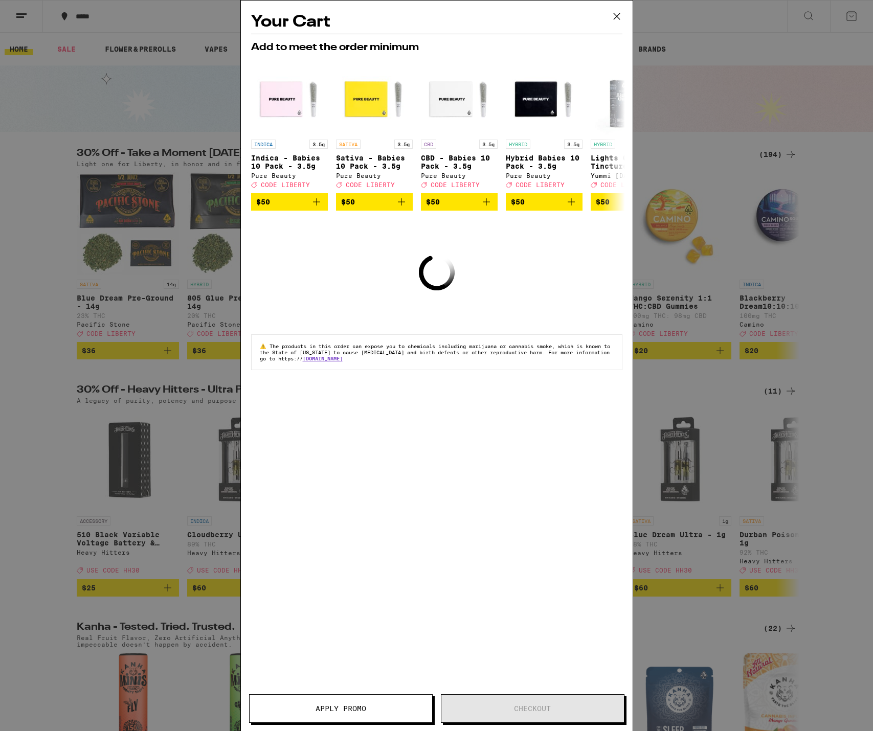
click at [689, 82] on div "Your Cart Add to meet the order minimum INDICA 3.5g Indica - Babies 10 Pack - 3…" at bounding box center [436, 365] width 873 height 731
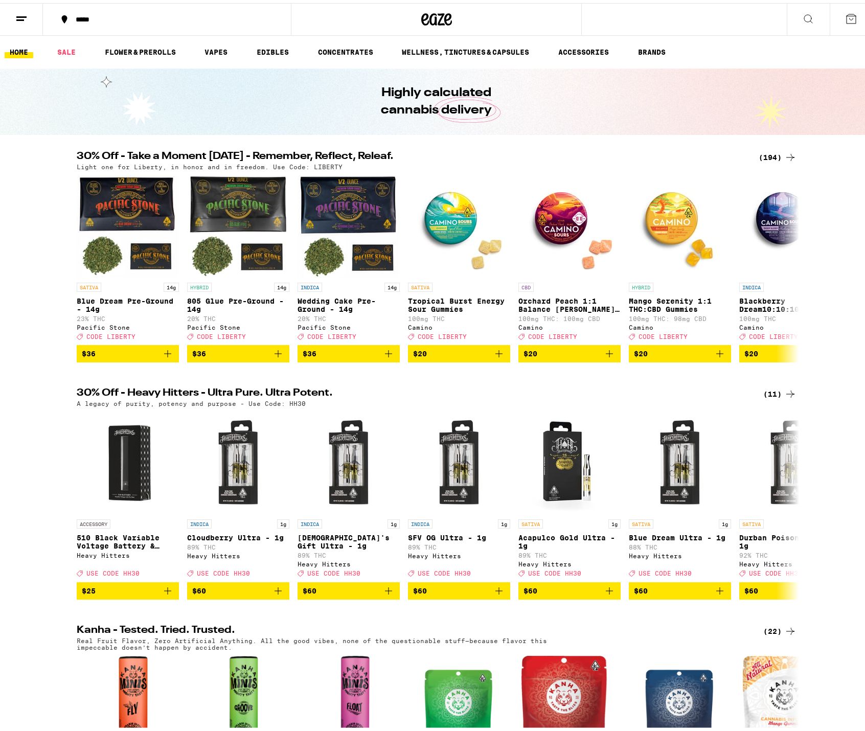
click at [25, 18] on icon at bounding box center [21, 16] width 12 height 12
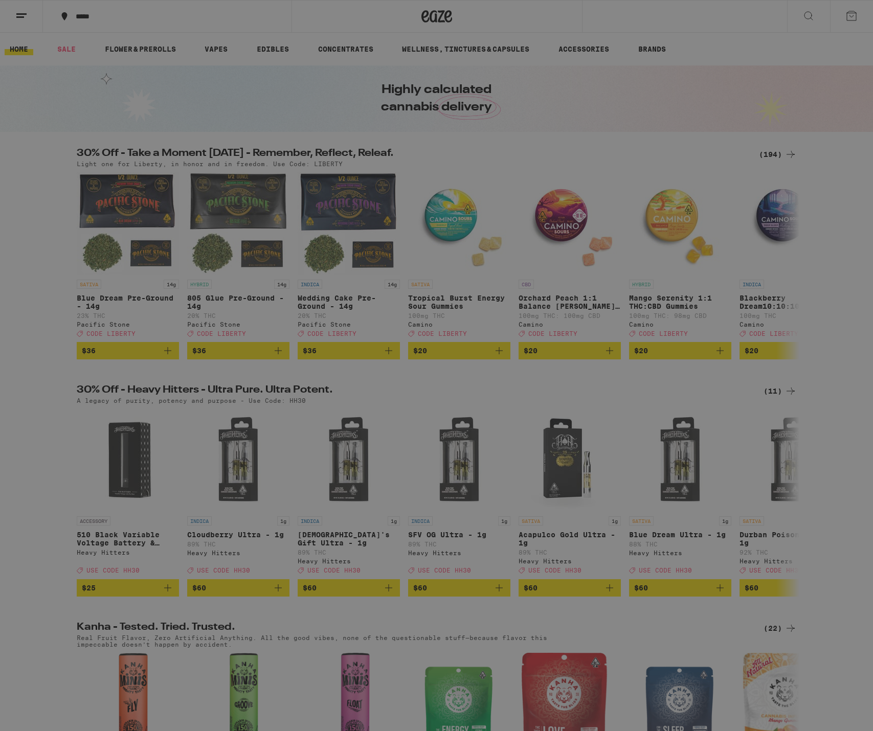
click at [60, 381] on link "Logout" at bounding box center [141, 385] width 179 height 12
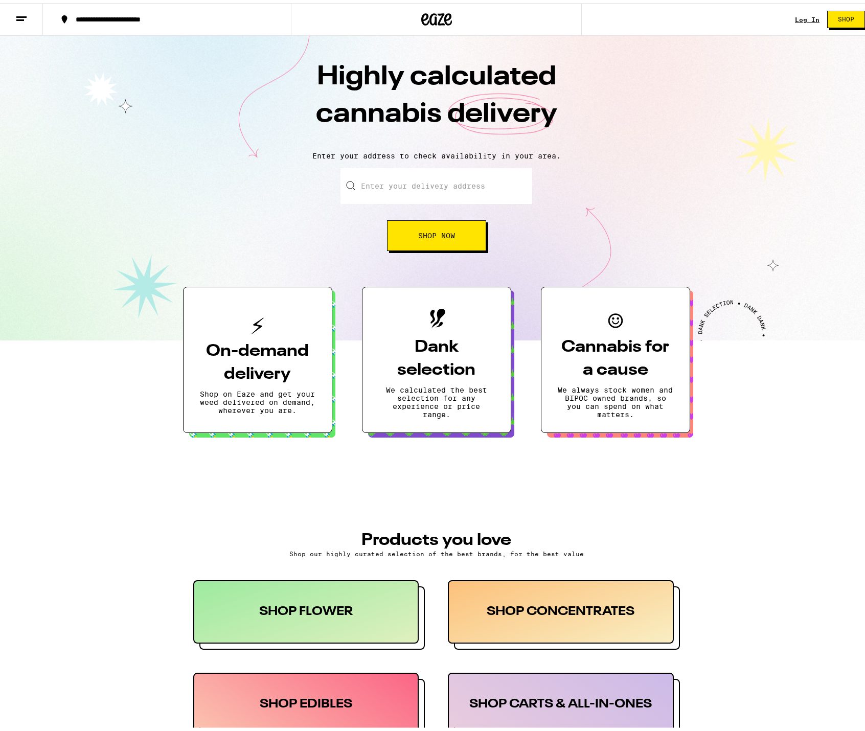
click at [795, 16] on link "Log In" at bounding box center [807, 16] width 25 height 7
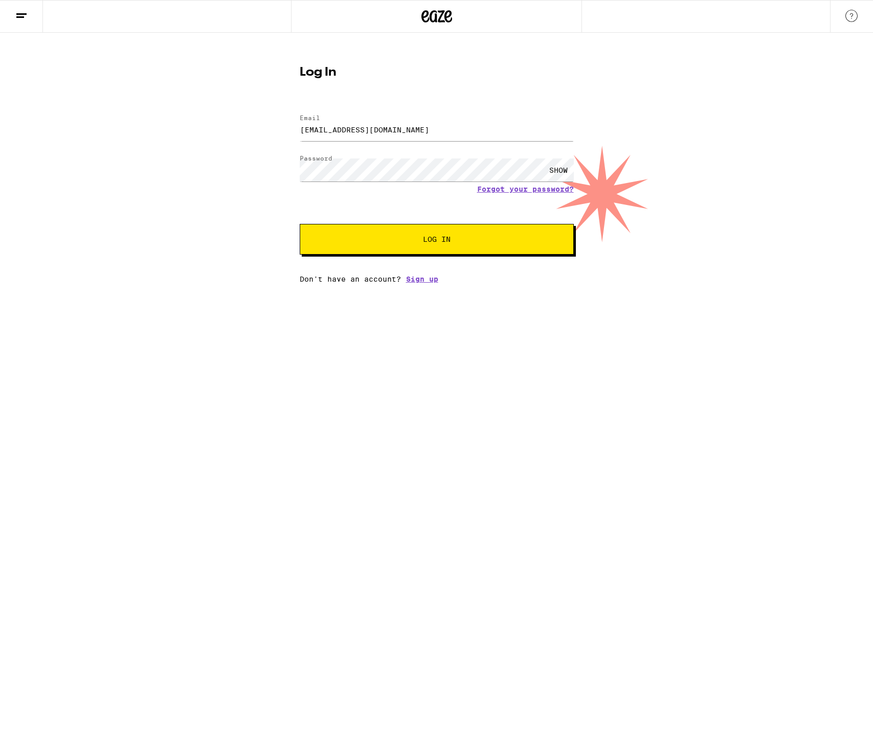
click at [336, 239] on button "Log In" at bounding box center [437, 239] width 274 height 31
